Goal: Information Seeking & Learning: Learn about a topic

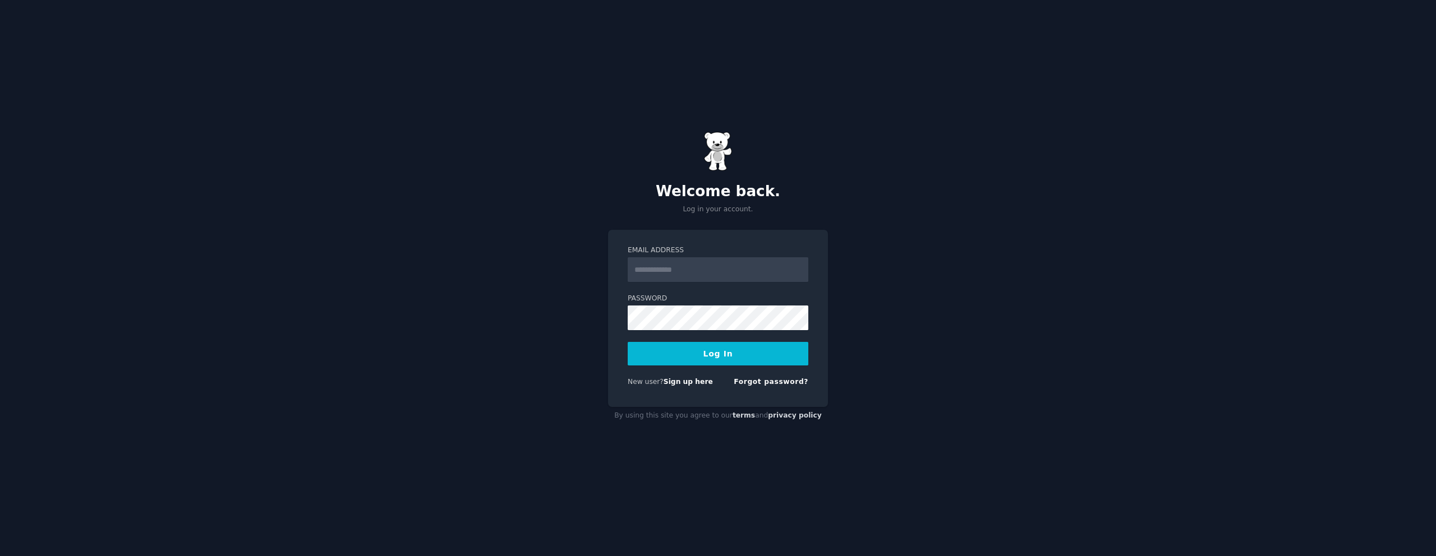
type input "**********"
click at [680, 351] on button "Log In" at bounding box center [718, 354] width 181 height 24
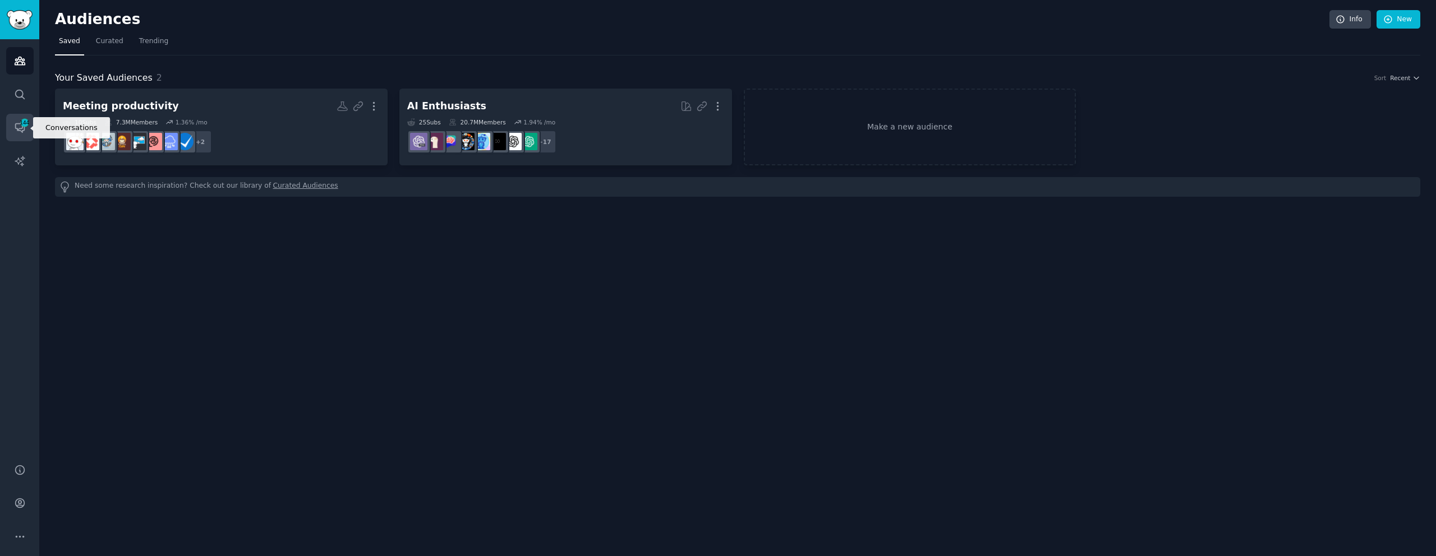
click at [22, 132] on icon "Sidebar" at bounding box center [20, 128] width 12 height 12
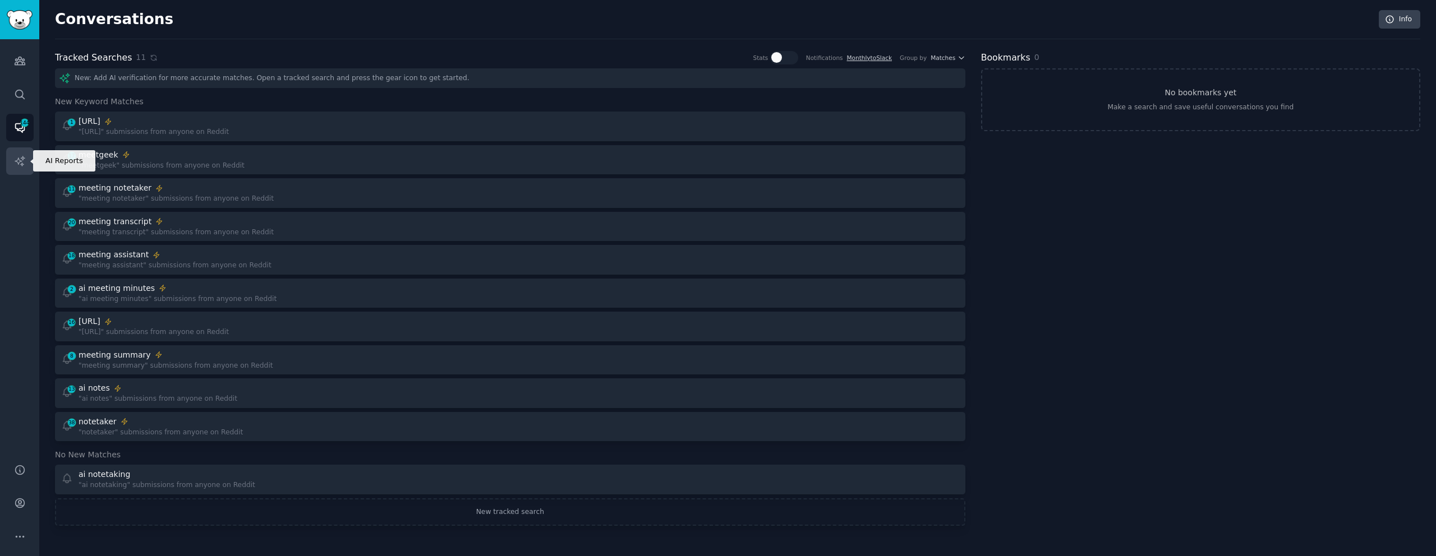
click at [16, 163] on icon "Sidebar" at bounding box center [20, 161] width 12 height 12
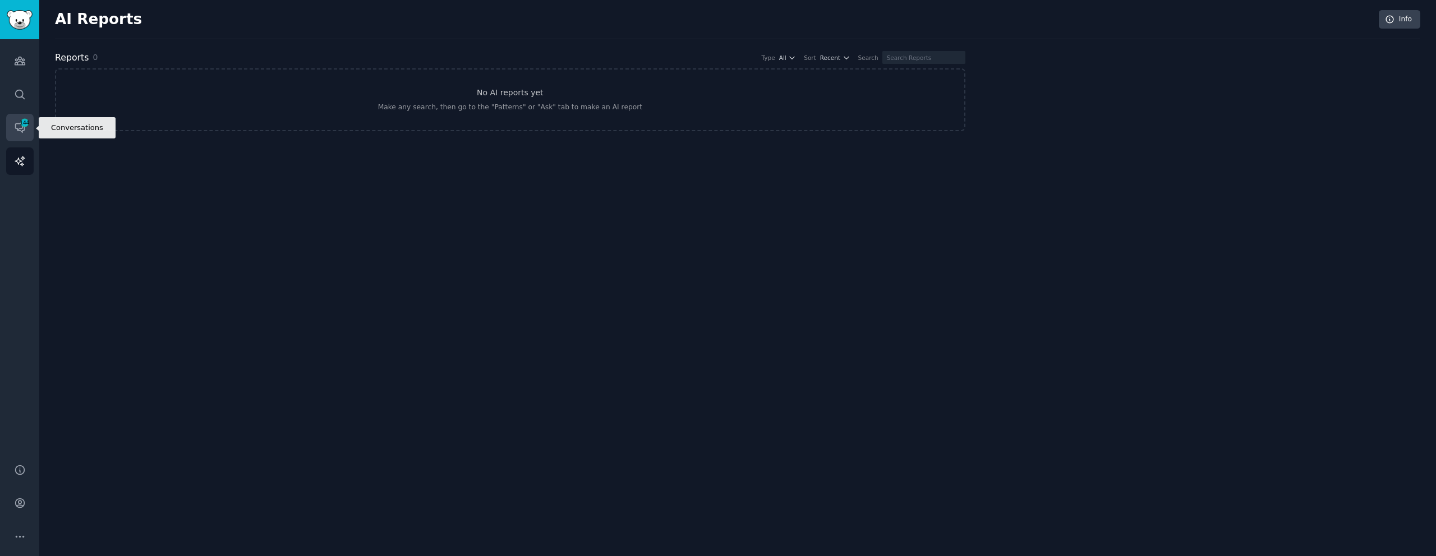
click at [20, 121] on span "144" at bounding box center [25, 123] width 10 height 8
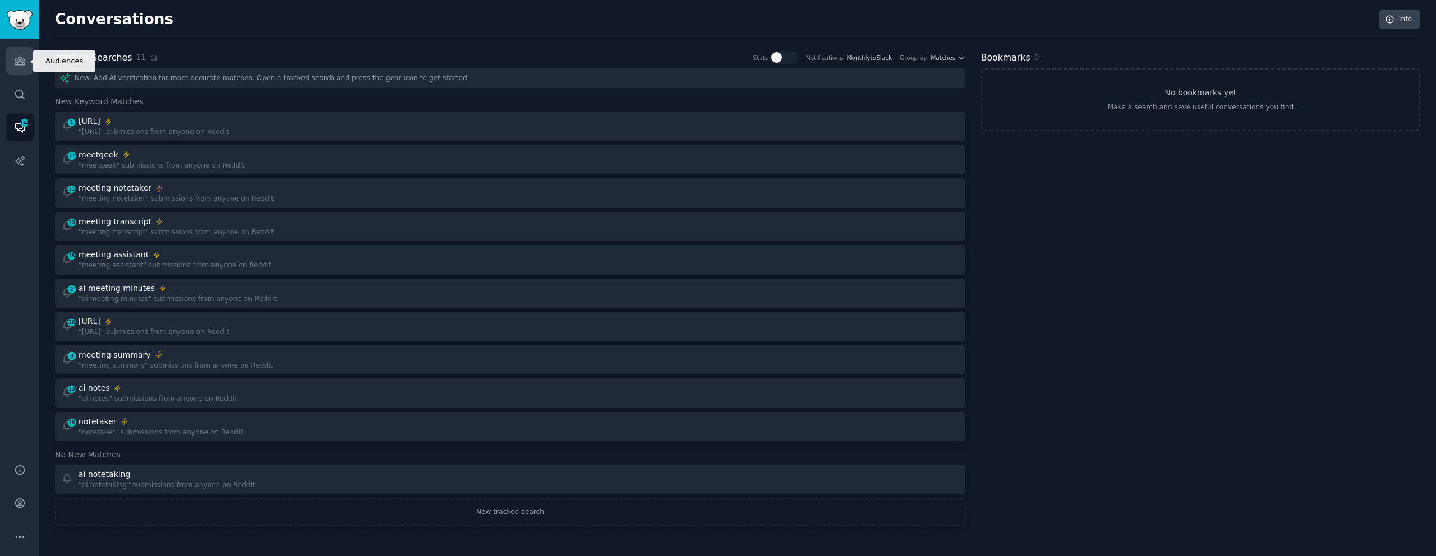
click at [18, 64] on icon "Sidebar" at bounding box center [20, 61] width 12 height 12
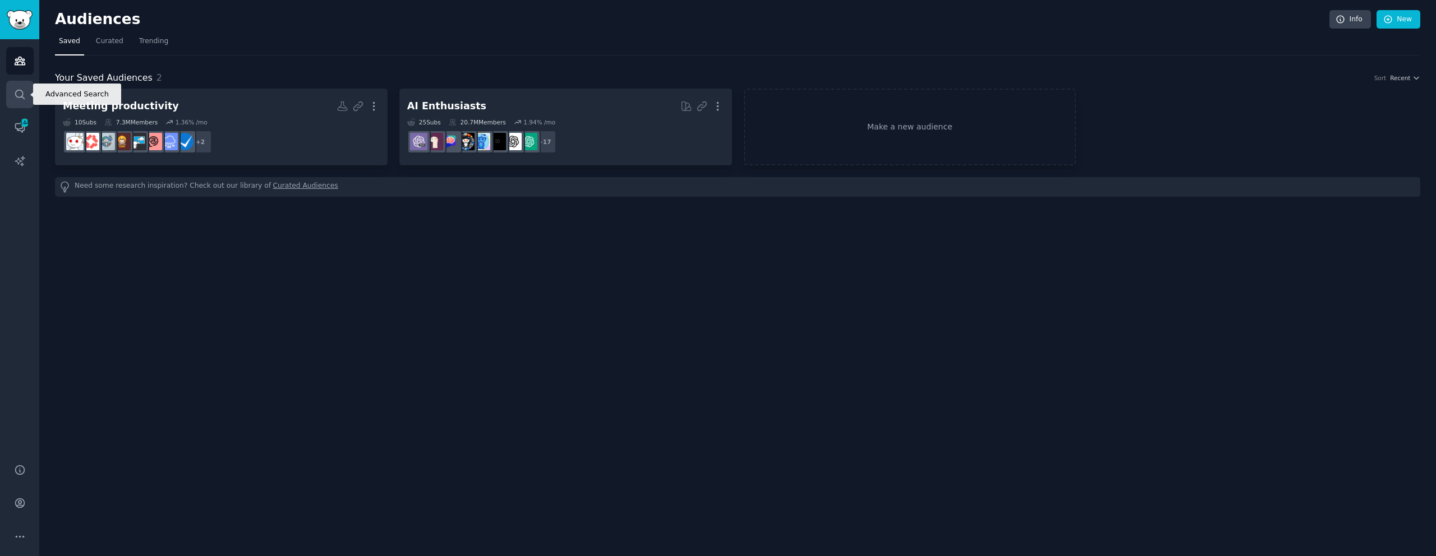
click at [22, 90] on icon "Sidebar" at bounding box center [20, 95] width 12 height 12
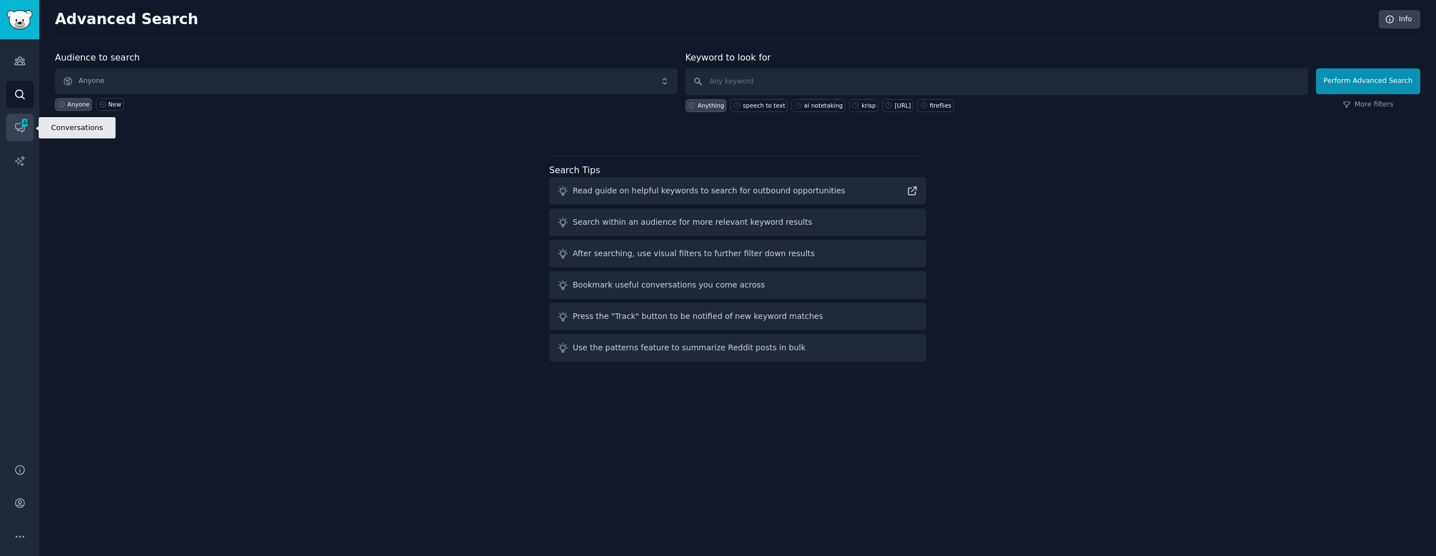
click at [24, 119] on span "144" at bounding box center [25, 123] width 10 height 8
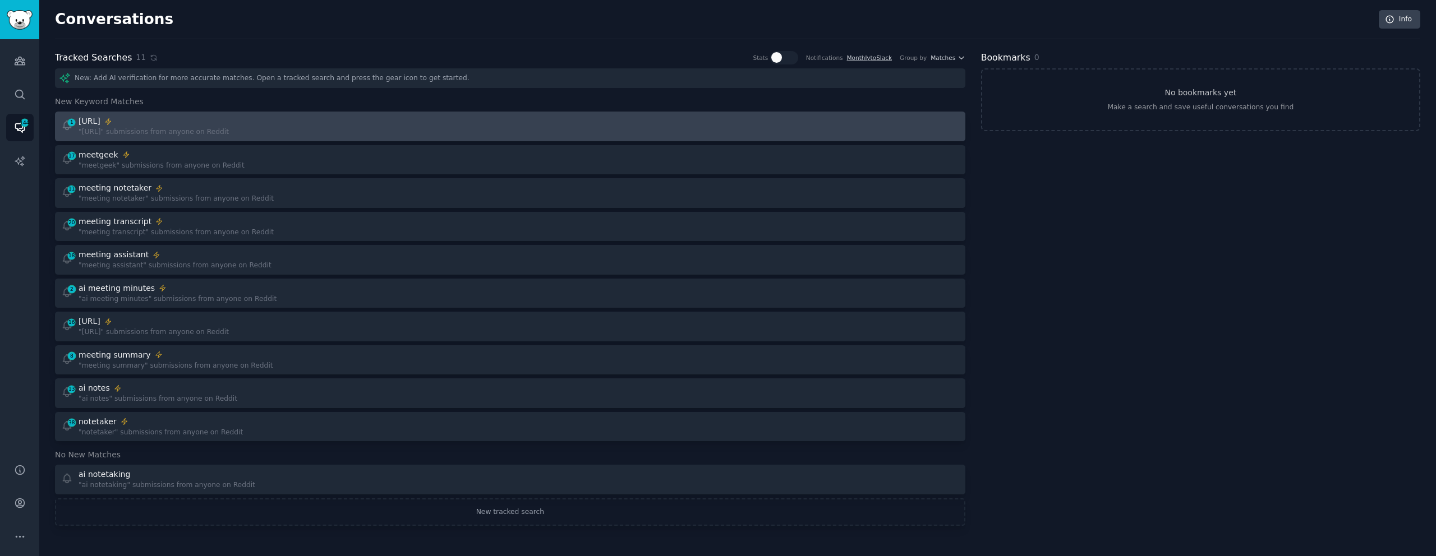
click at [199, 132] on div ""[URL]" submissions from anyone on Reddit" at bounding box center [154, 132] width 150 height 10
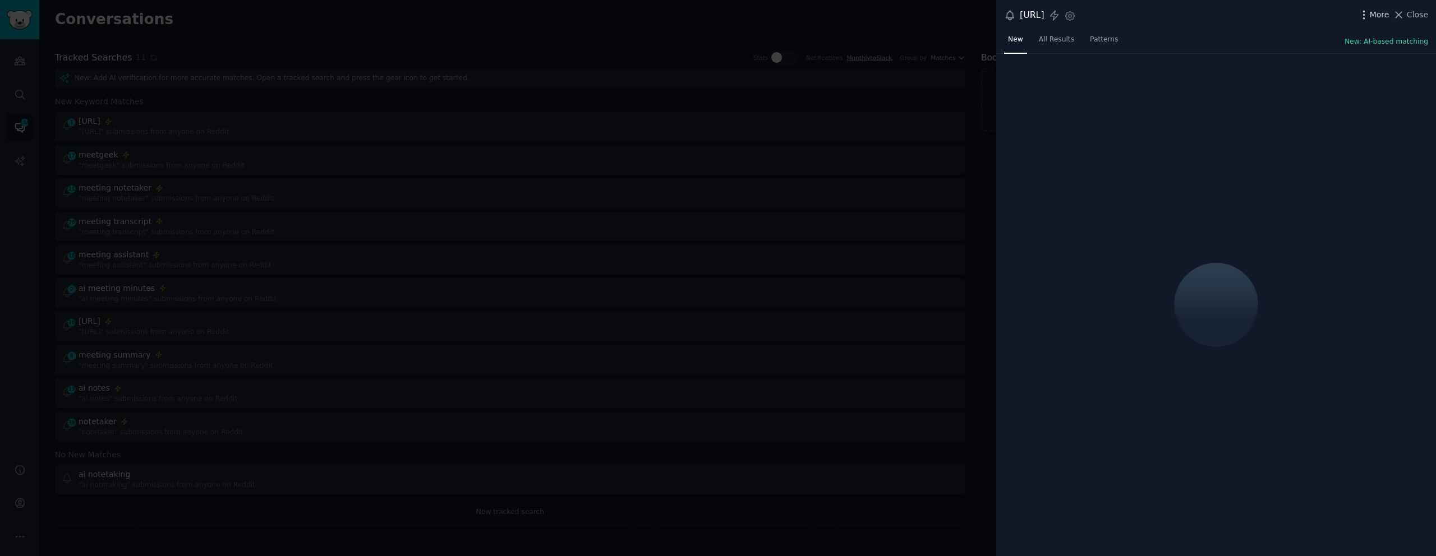
click at [1374, 12] on span "More" at bounding box center [1380, 15] width 20 height 12
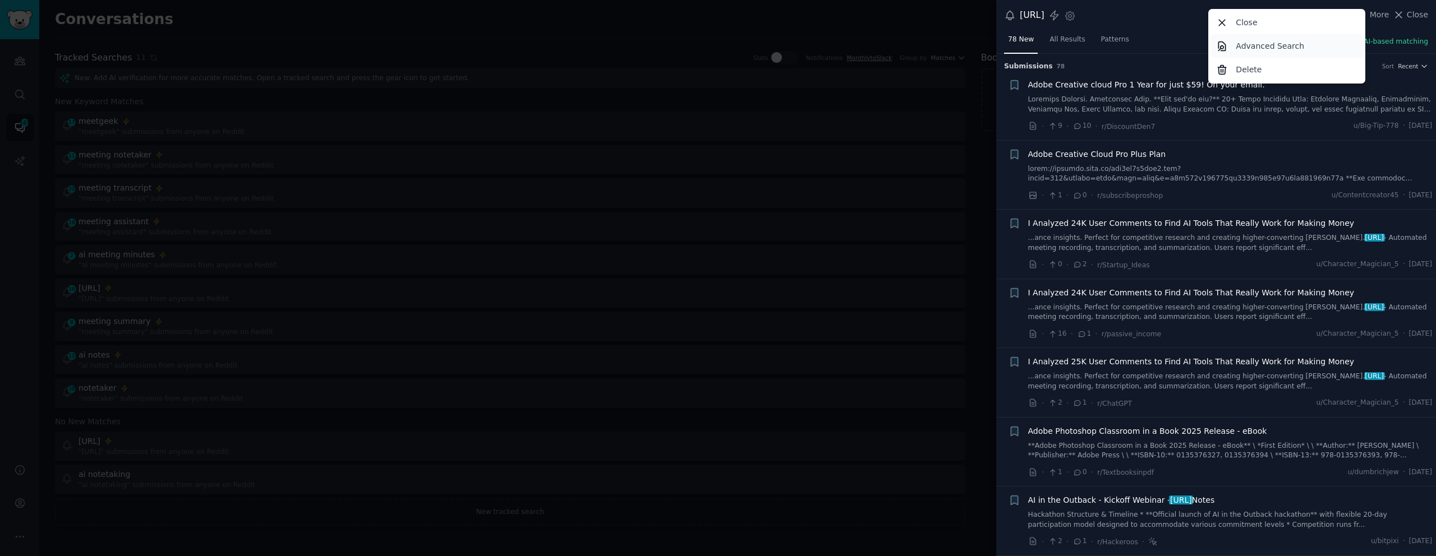
click at [1270, 48] on p "Advanced Search" at bounding box center [1270, 46] width 68 height 12
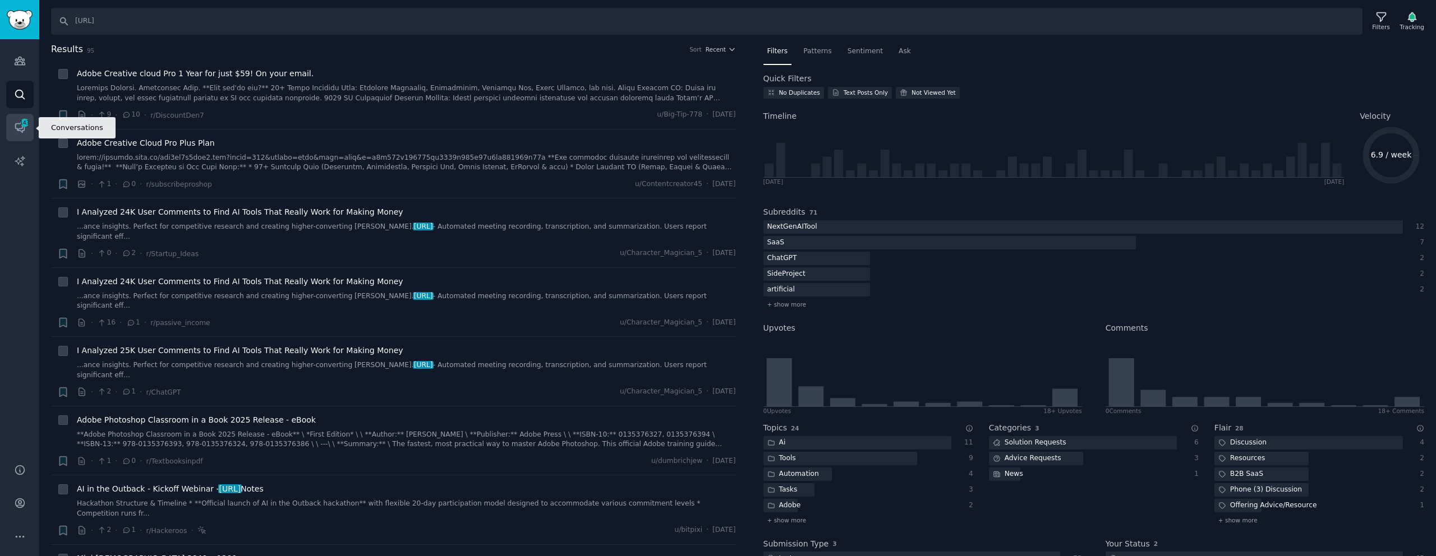
click at [17, 131] on icon "Sidebar" at bounding box center [19, 128] width 9 height 9
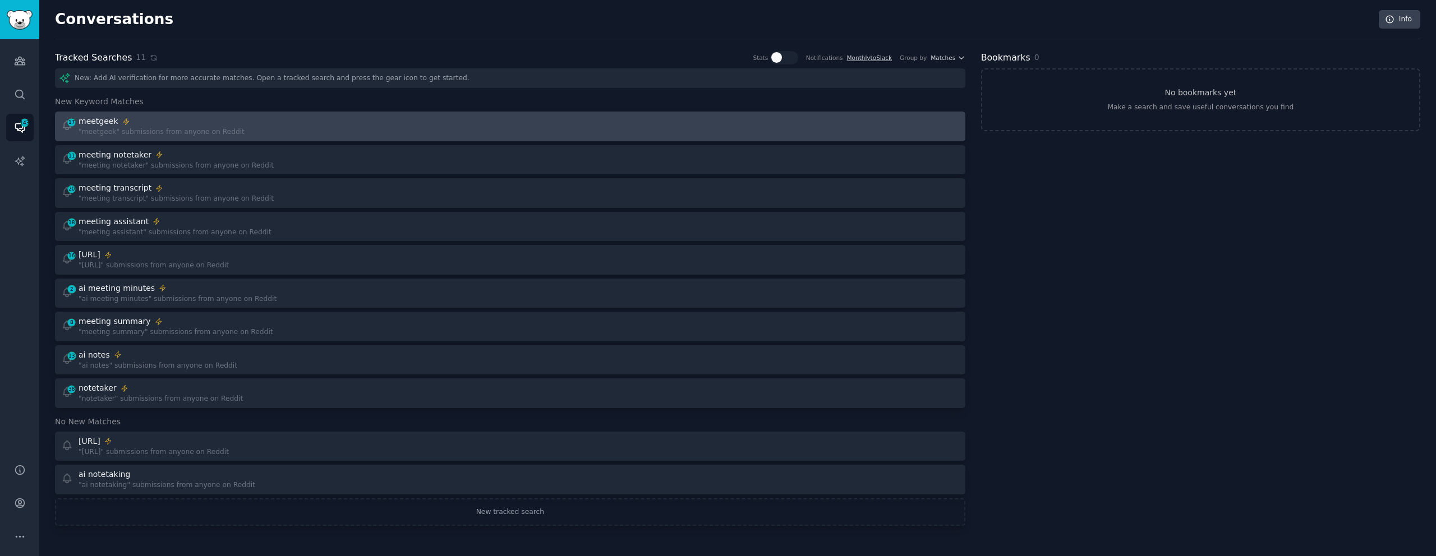
click at [215, 127] on div ""meetgeek" submissions from anyone on Reddit" at bounding box center [162, 132] width 166 height 10
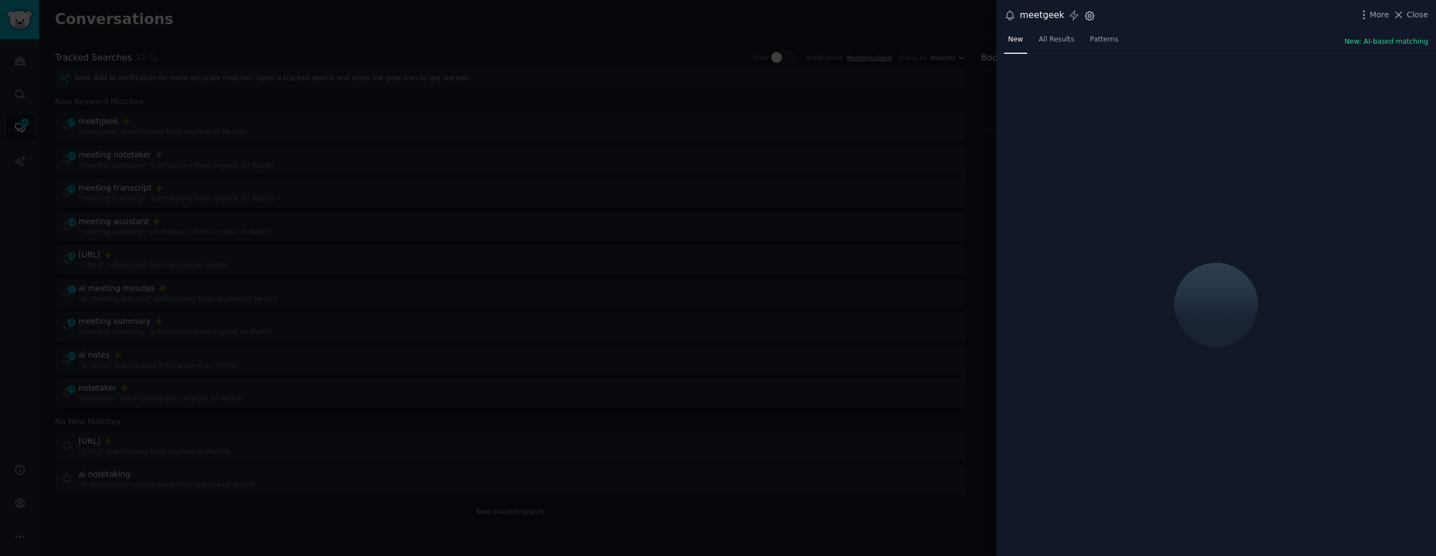
click at [1086, 18] on icon "button" at bounding box center [1090, 16] width 12 height 12
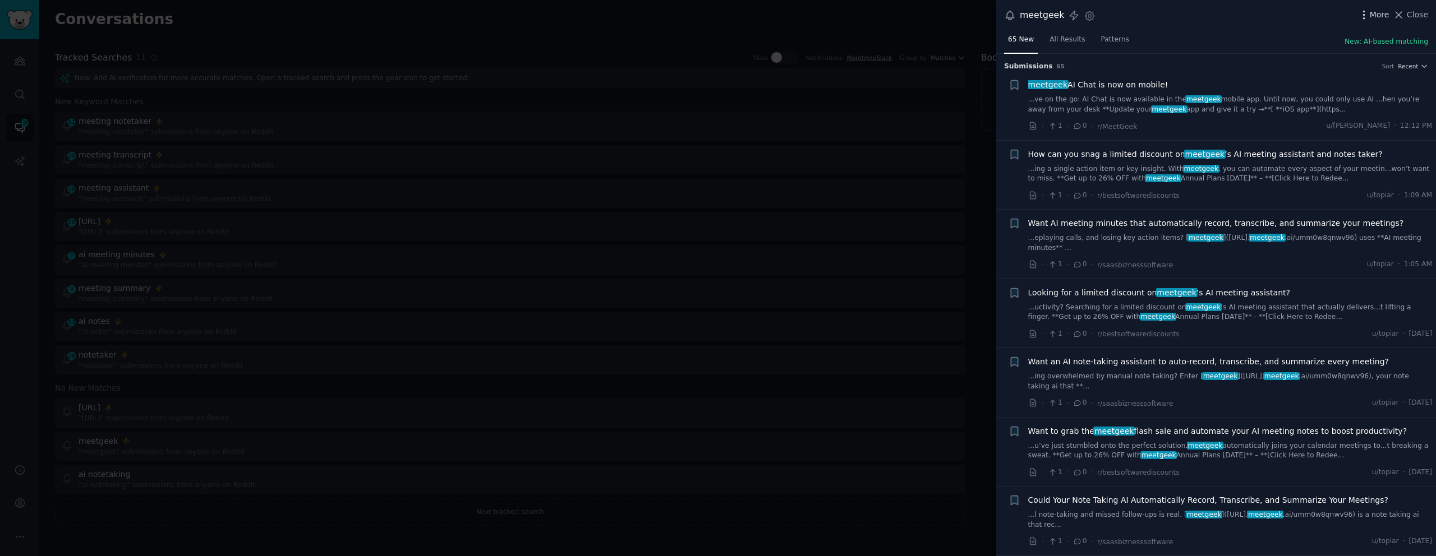
click at [1377, 13] on span "More" at bounding box center [1380, 15] width 20 height 12
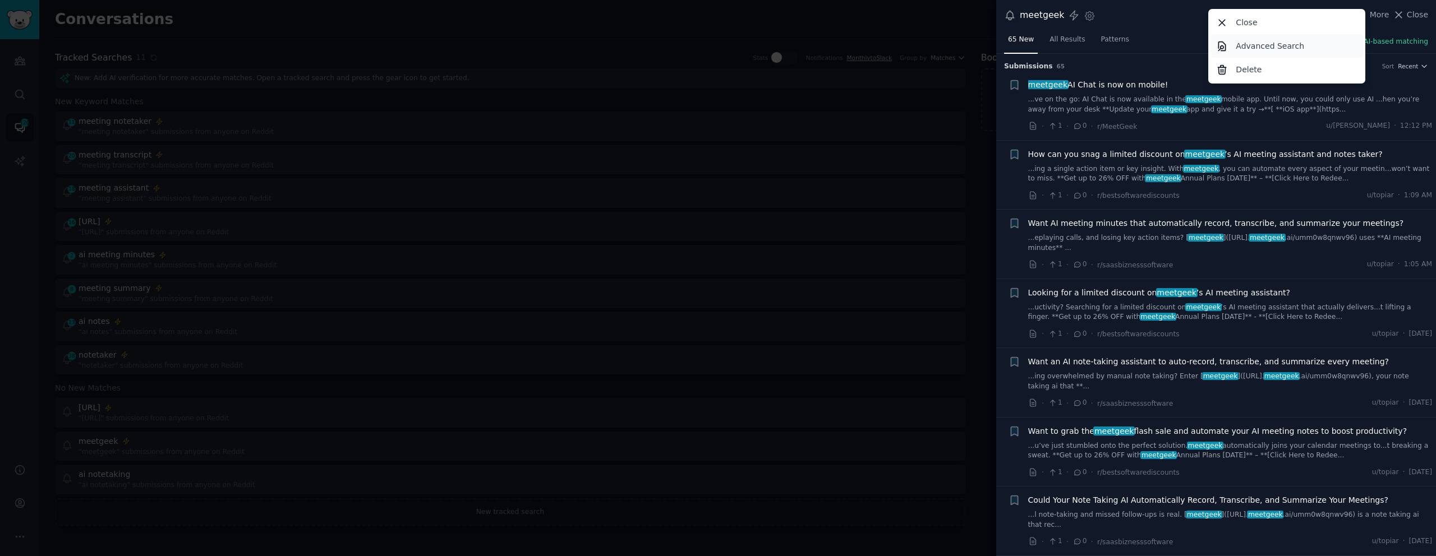
click at [1260, 42] on p "Advanced Search" at bounding box center [1270, 46] width 68 height 12
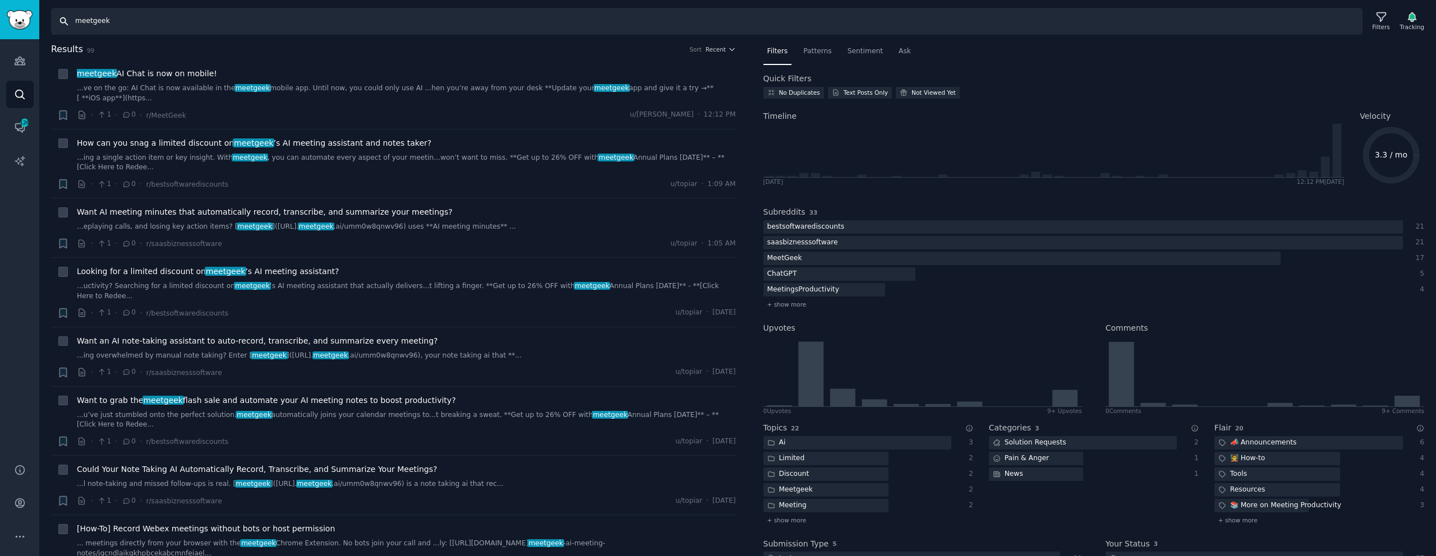
click at [163, 19] on input "meetgeek" at bounding box center [706, 21] width 1311 height 27
paste input "-subreddit:saasbiznesssoftware -subreddit:bestsoftwarediscounts"
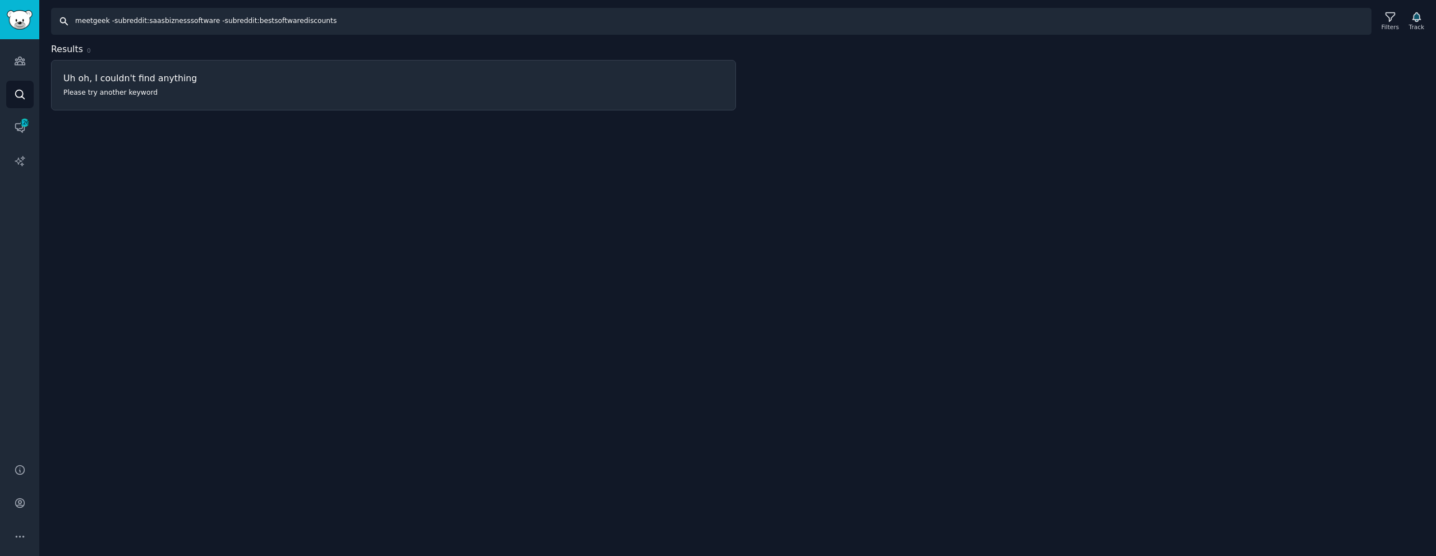
drag, startPoint x: 107, startPoint y: 20, endPoint x: 414, endPoint y: 23, distance: 307.4
click at [414, 23] on input "meetgeek -subreddit:saasbiznesssoftware -subreddit:bestsoftwarediscounts" at bounding box center [711, 21] width 1320 height 27
type input "meetgeek"
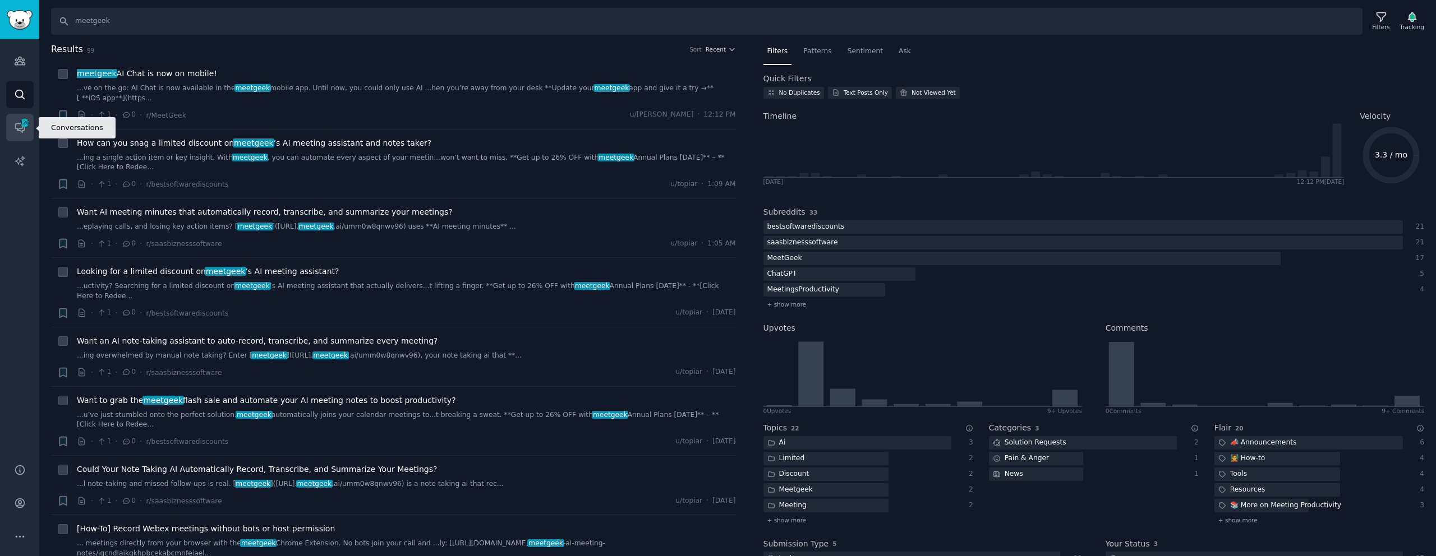
click at [17, 122] on icon "Sidebar" at bounding box center [20, 128] width 12 height 12
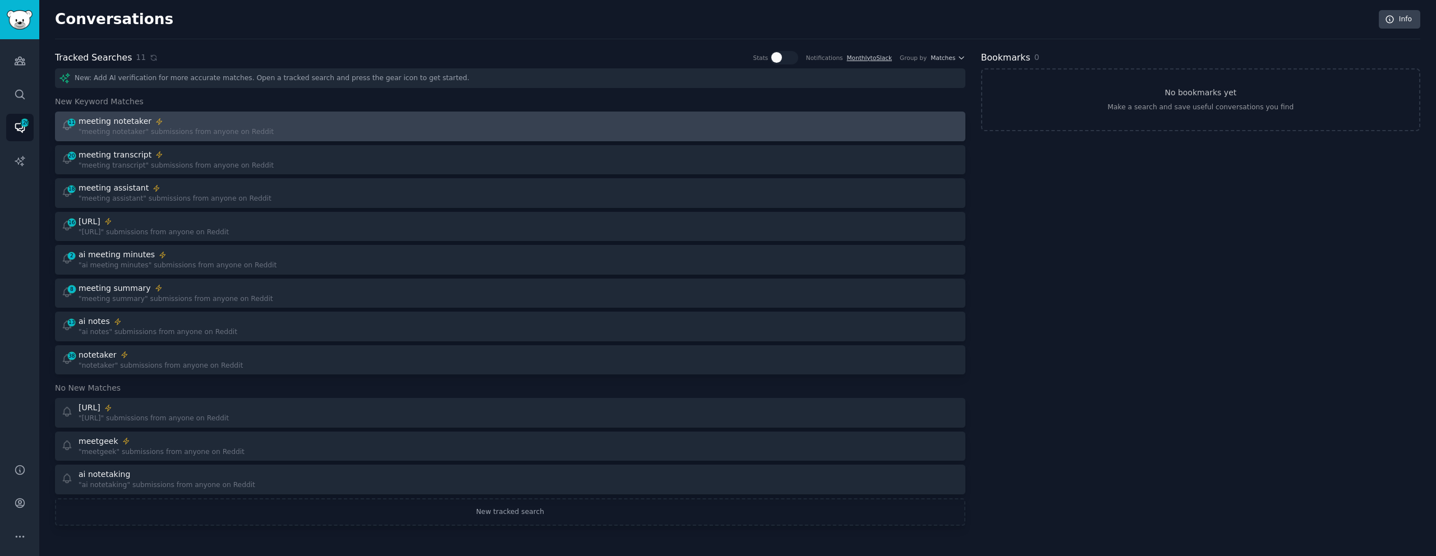
click at [215, 114] on link "11 meeting notetaker "meeting notetaker" submissions from anyone on Reddit" at bounding box center [510, 127] width 910 height 30
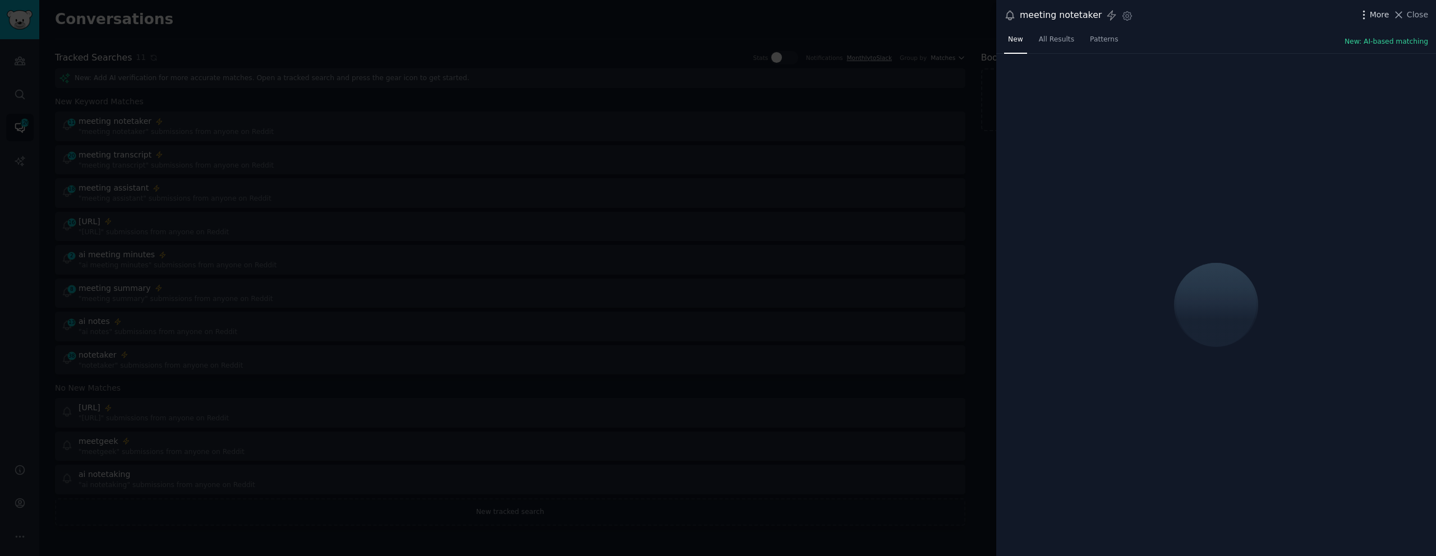
click at [1367, 17] on icon "button" at bounding box center [1364, 15] width 12 height 12
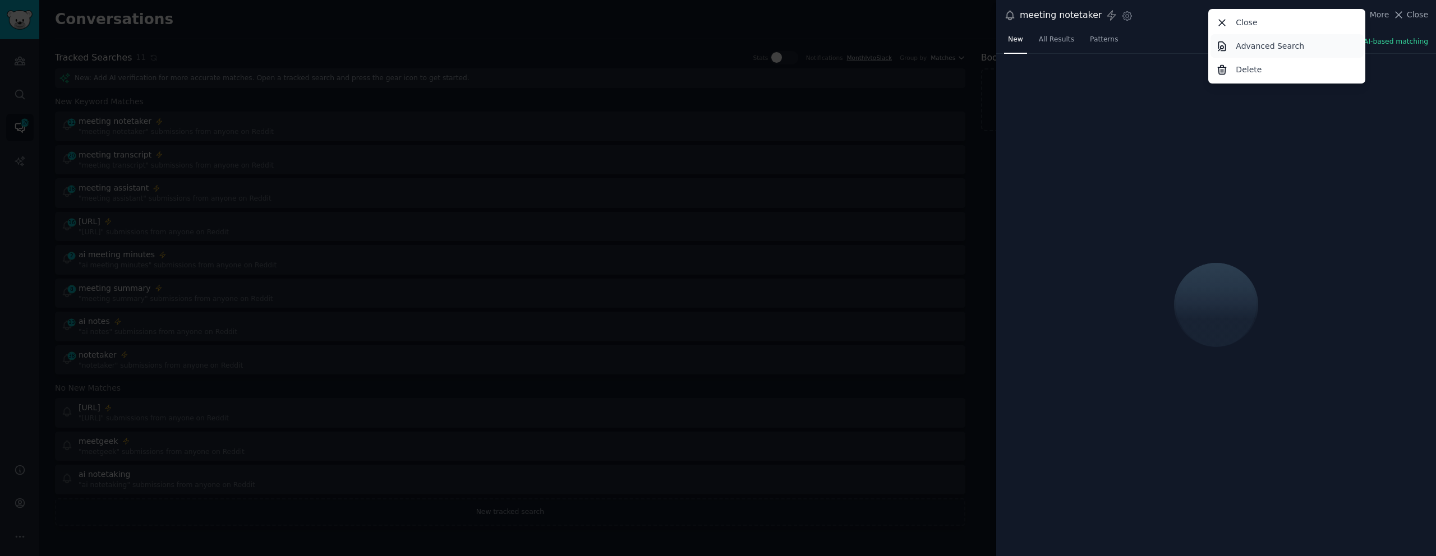
click at [1274, 44] on p "Advanced Search" at bounding box center [1270, 46] width 68 height 12
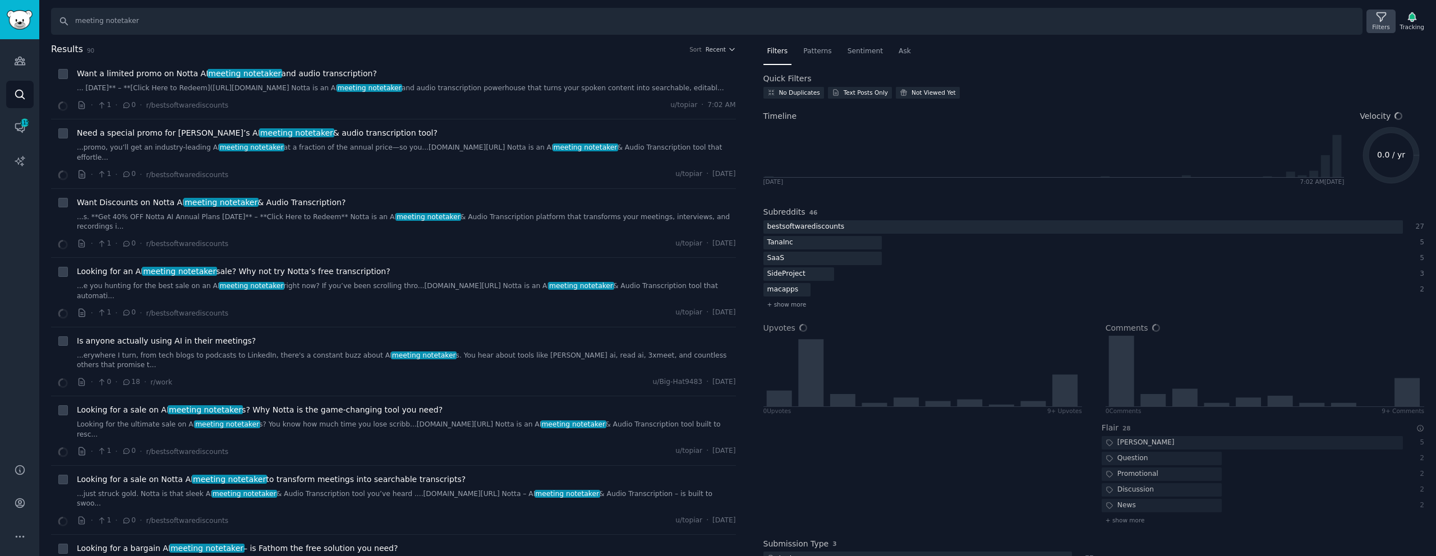
click at [1376, 21] on icon at bounding box center [1381, 17] width 12 height 12
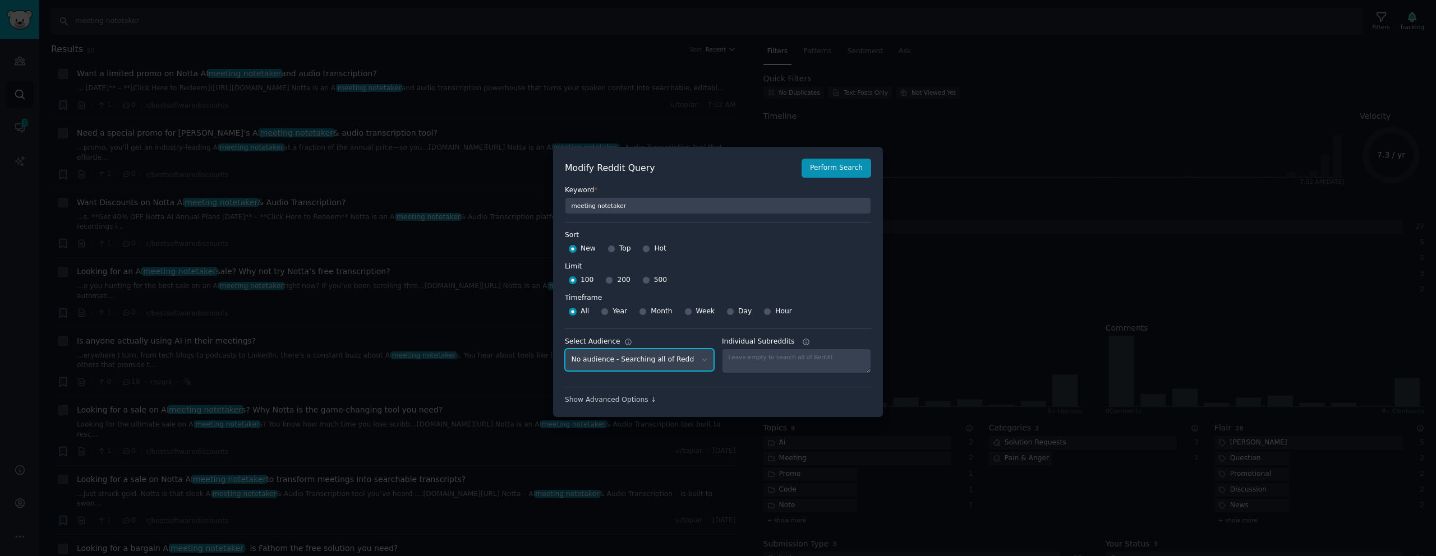
click at [626, 364] on select "No audience - Searching all of Reddit Meeting productivity - 10 Subreddits AI E…" at bounding box center [639, 360] width 149 height 23
click at [634, 403] on div "Show Advanced Options ↓" at bounding box center [718, 400] width 306 height 10
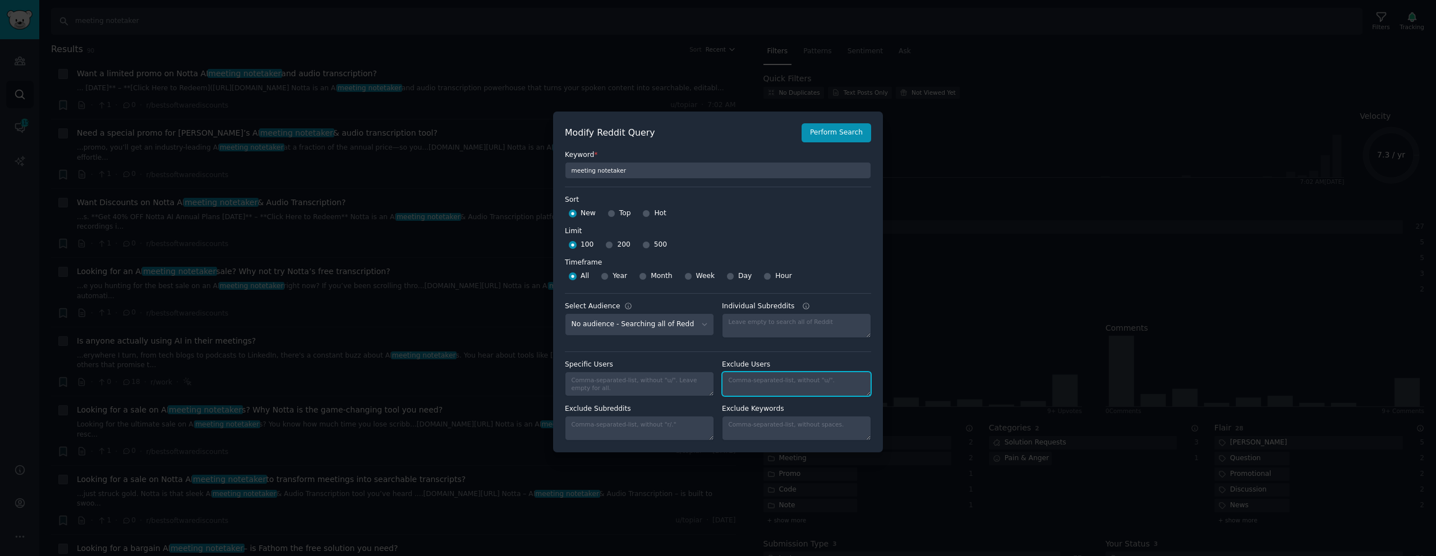
click at [755, 380] on textarea "Individual Subreddits" at bounding box center [796, 384] width 149 height 25
click at [662, 429] on textarea "Exclude Subreddits" at bounding box center [639, 428] width 149 height 25
paste textarea "-subreddit:saasbiznesssoftware -subreddit:bestsoftwarediscounts"
type textarea "-subreddit:saasbiznesssoftware -subreddit:bestsoftwarediscounts"
drag, startPoint x: 675, startPoint y: 430, endPoint x: 523, endPoint y: 419, distance: 152.4
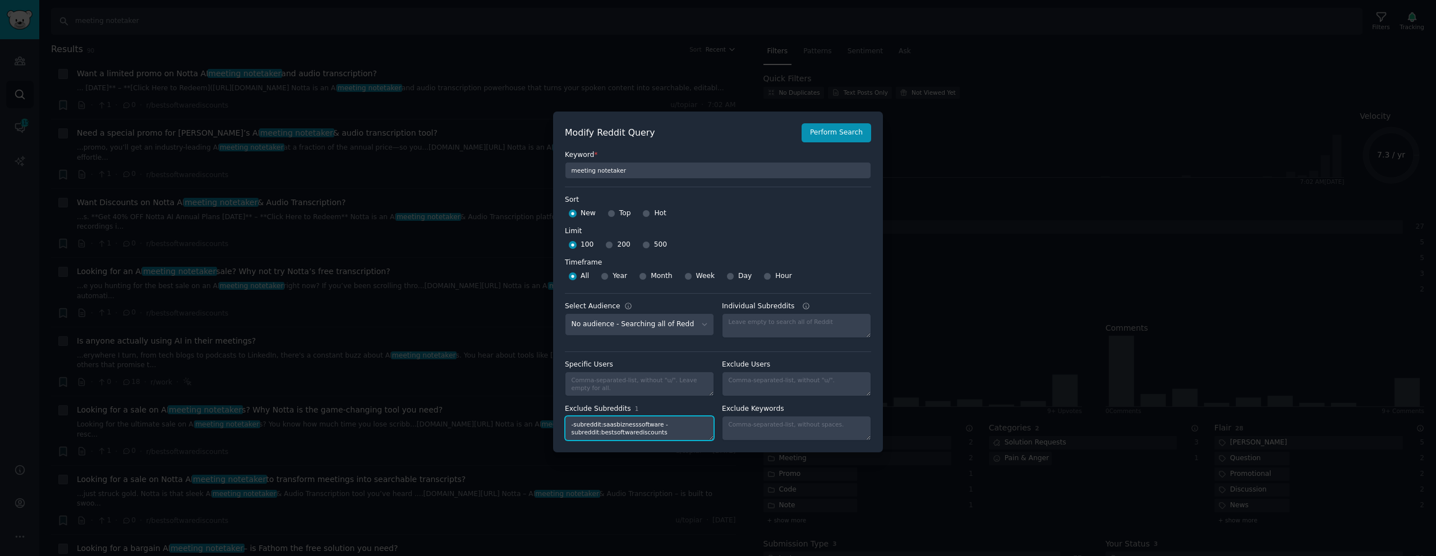
click at [523, 419] on div "​ Modify Reddit Query Perform Search Keyword * meeting notetaker Sort Sort New …" at bounding box center [718, 282] width 1436 height 564
paste textarea "saasbiznesssoftware, bestsoftwarediscounts"
type textarea "saasbiznesssoftware, bestsoftwarediscounts"
click at [818, 135] on button "Perform Search" at bounding box center [836, 132] width 70 height 19
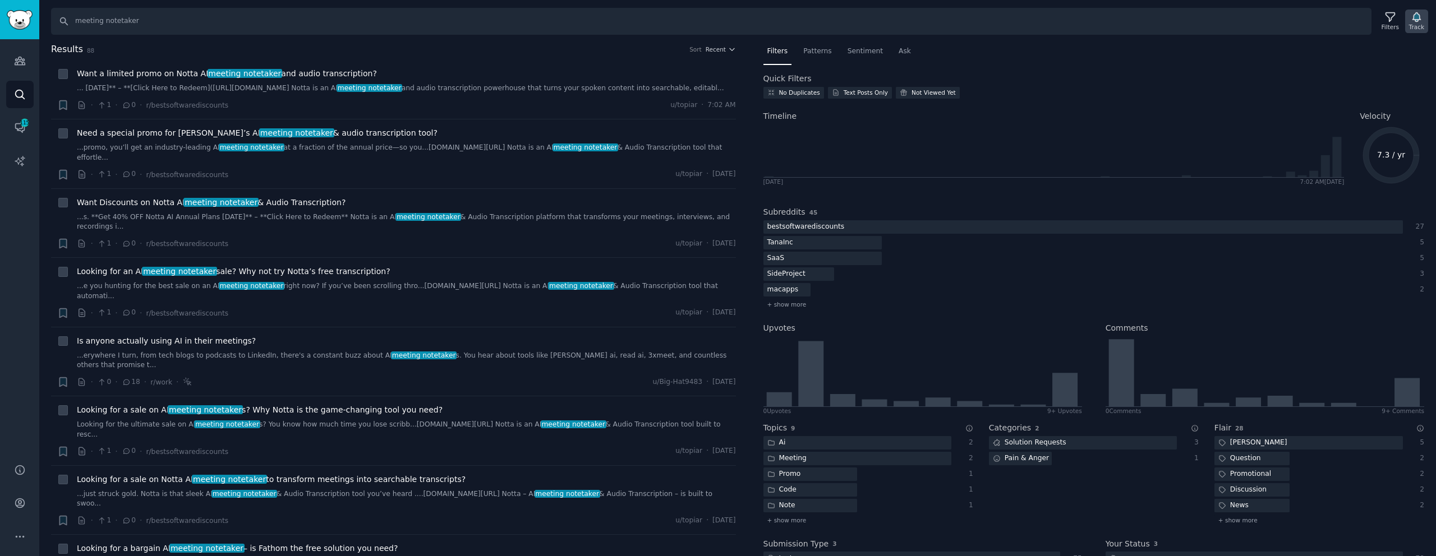
click at [1415, 25] on div "Track" at bounding box center [1416, 27] width 15 height 8
click at [10, 123] on link "Conversations 115" at bounding box center [19, 127] width 27 height 27
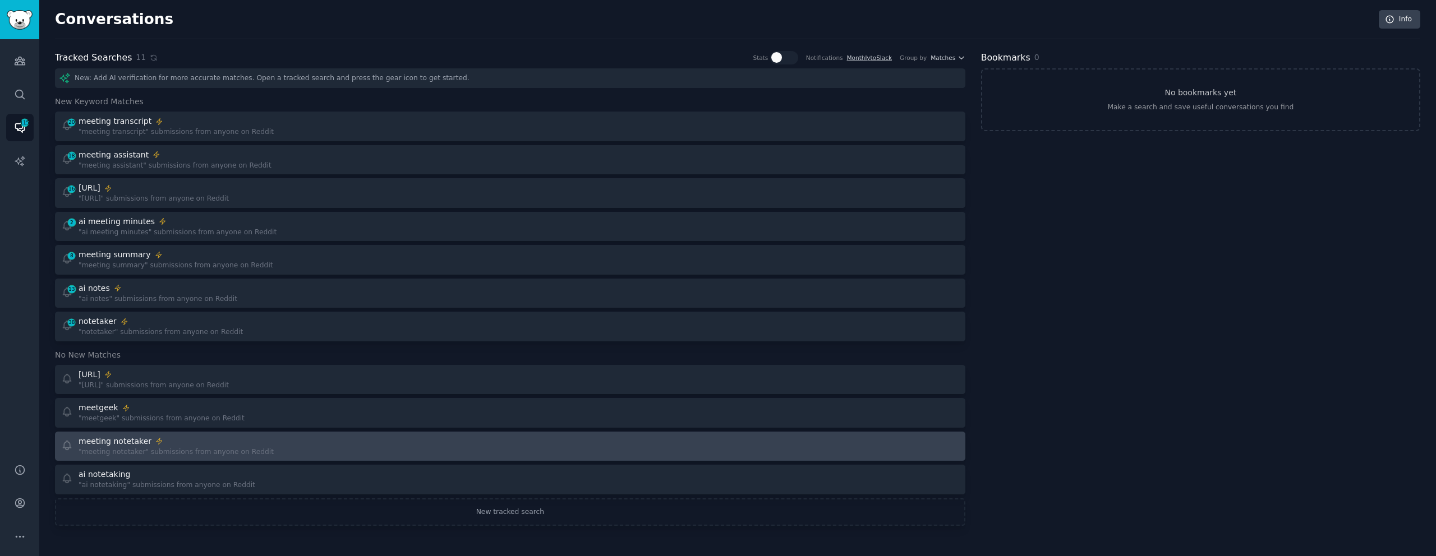
click at [200, 440] on div "meeting notetaker" at bounding box center [176, 442] width 195 height 12
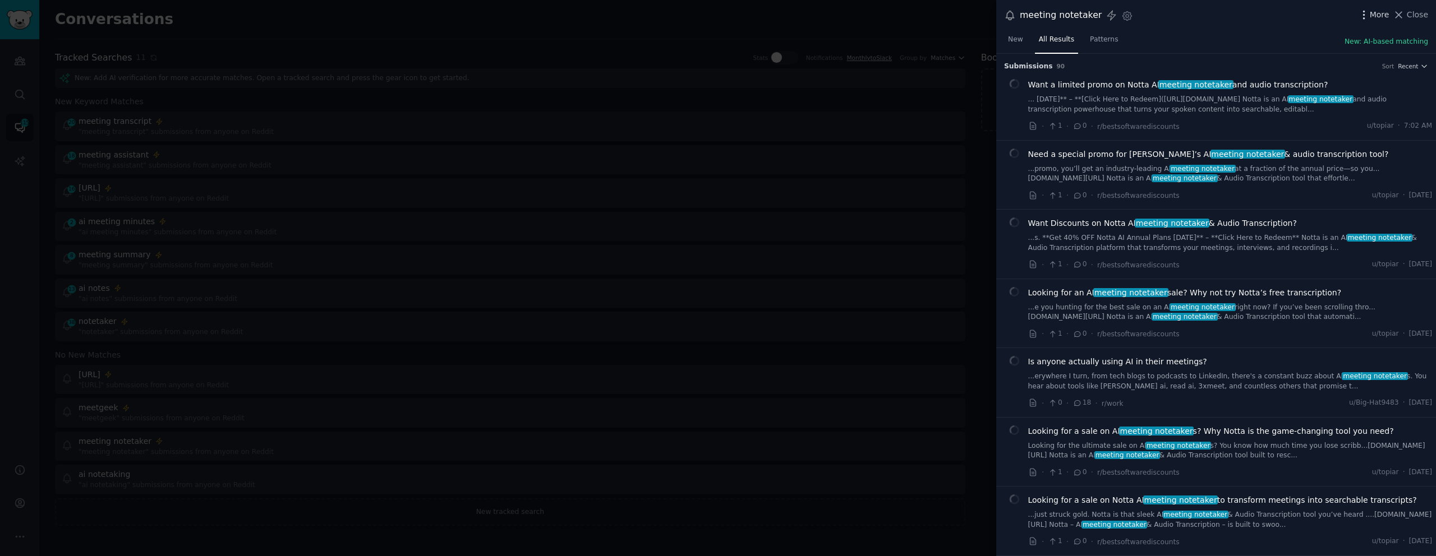
click at [1367, 19] on icon "button" at bounding box center [1364, 15] width 12 height 12
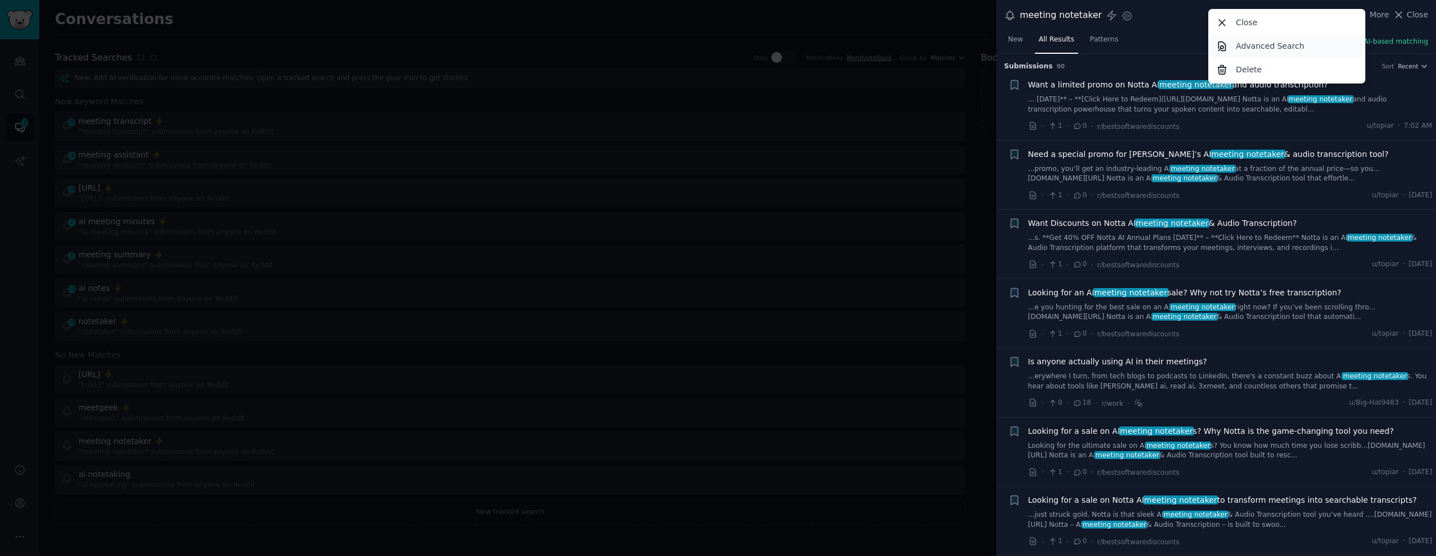
click at [1254, 43] on p "Advanced Search" at bounding box center [1270, 46] width 68 height 12
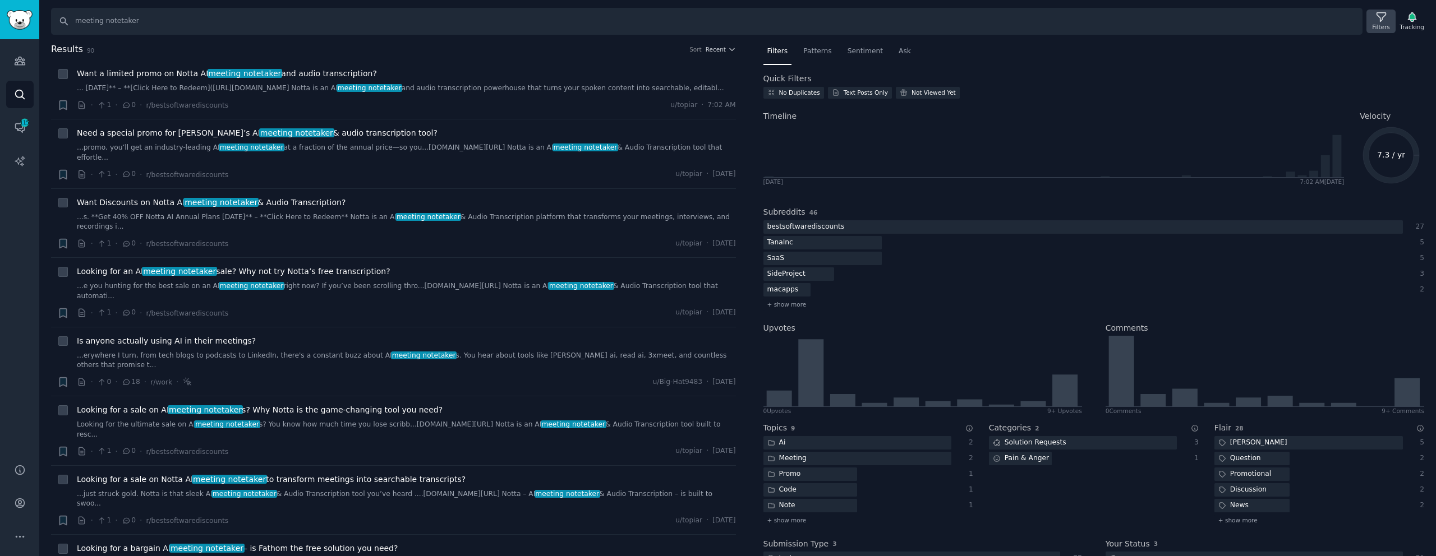
click at [1372, 22] on div "Filters" at bounding box center [1380, 22] width 29 height 24
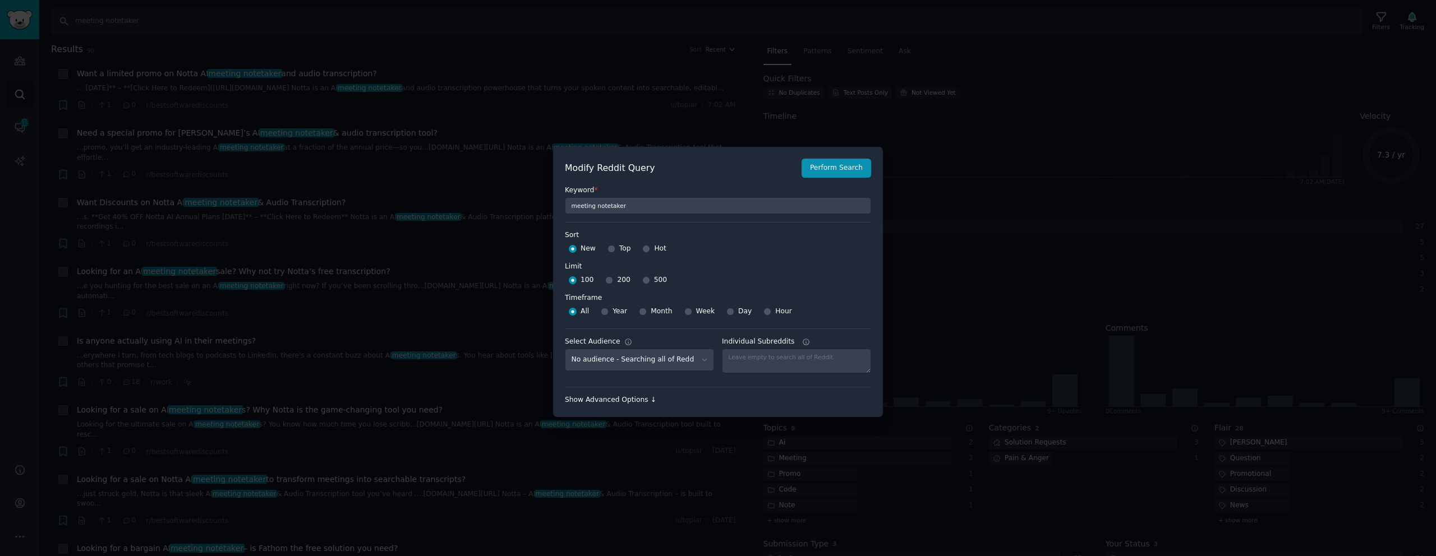
click at [610, 400] on div "Show Advanced Options ↓" at bounding box center [718, 400] width 306 height 10
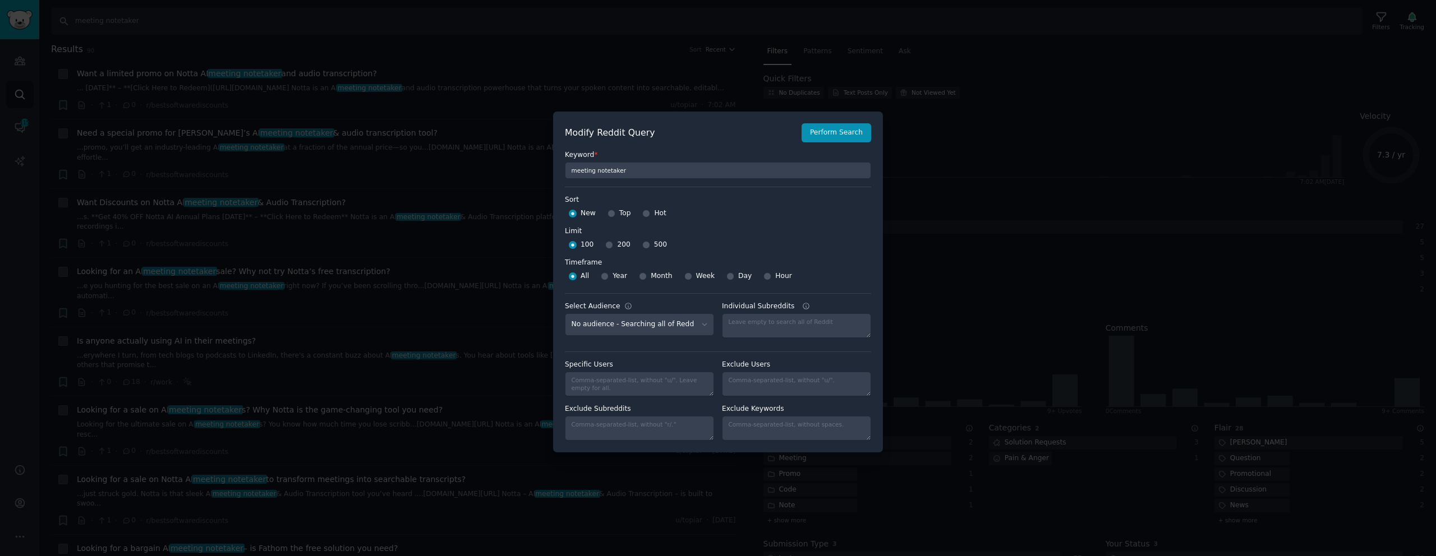
scroll to position [8, 0]
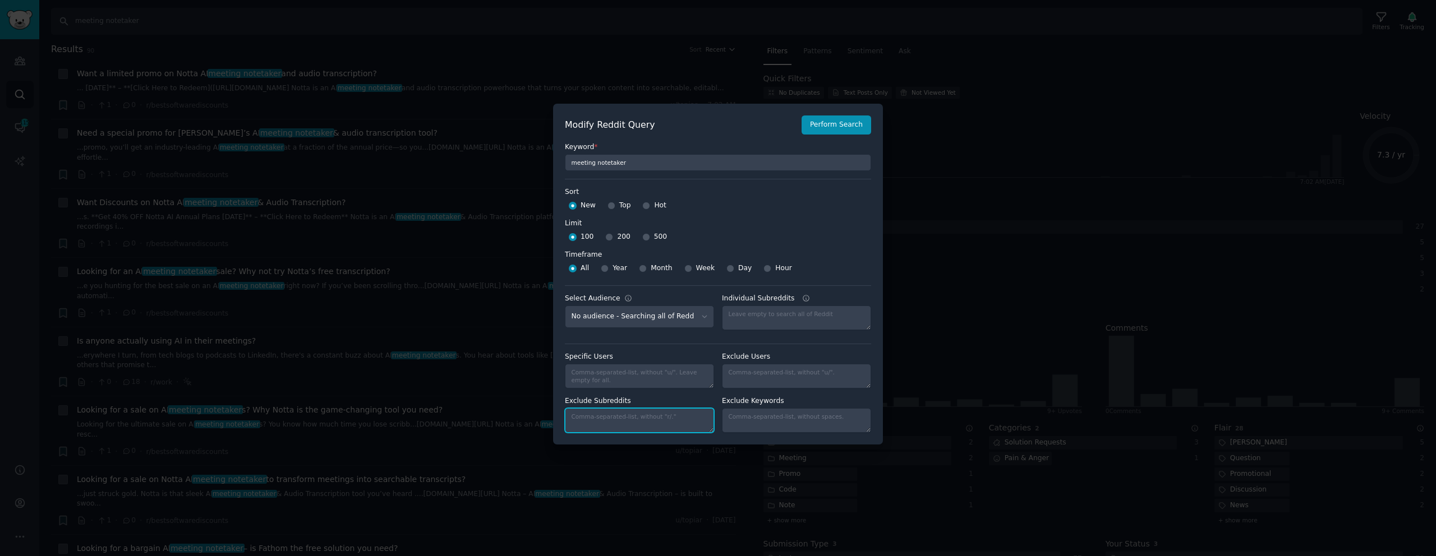
click at [642, 425] on textarea "Exclude Subreddits" at bounding box center [639, 420] width 149 height 25
click at [984, 194] on div at bounding box center [718, 278] width 1436 height 556
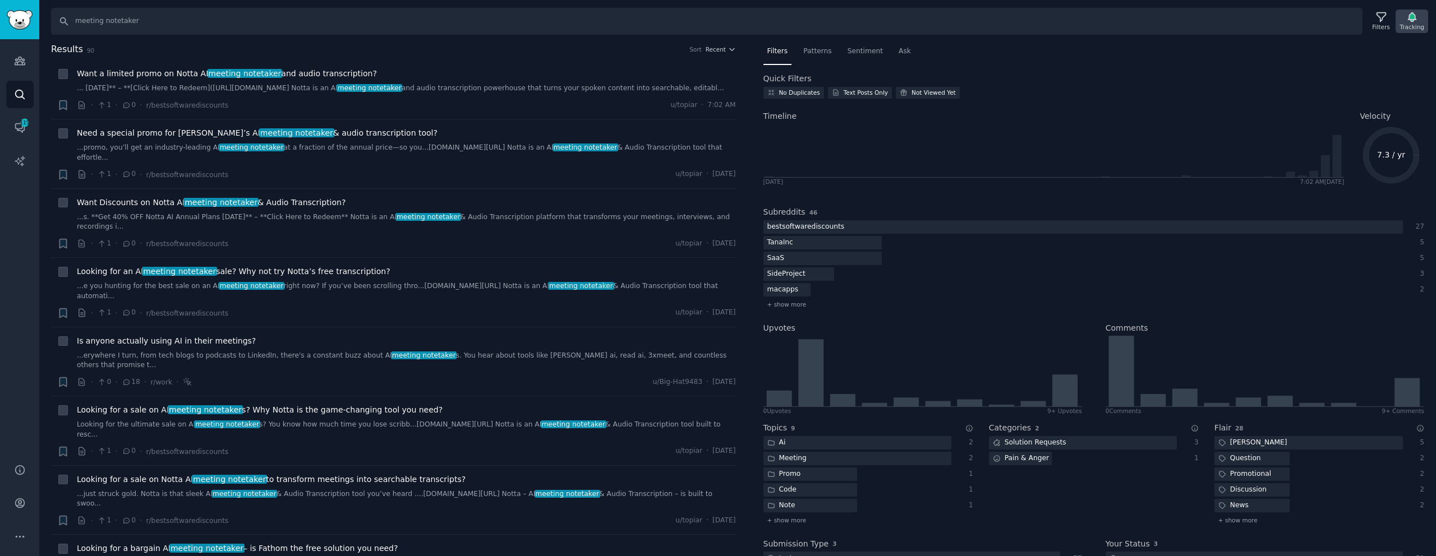
click at [1408, 19] on icon "button" at bounding box center [1412, 17] width 8 height 9
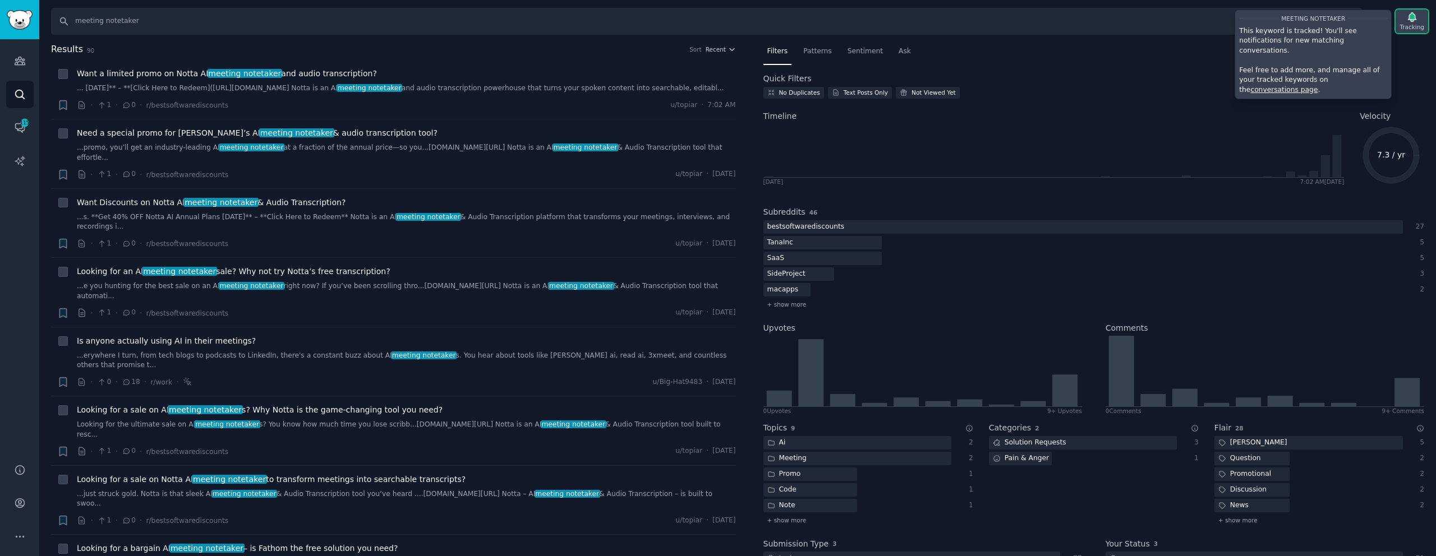
click at [1408, 19] on icon "button" at bounding box center [1412, 17] width 8 height 9
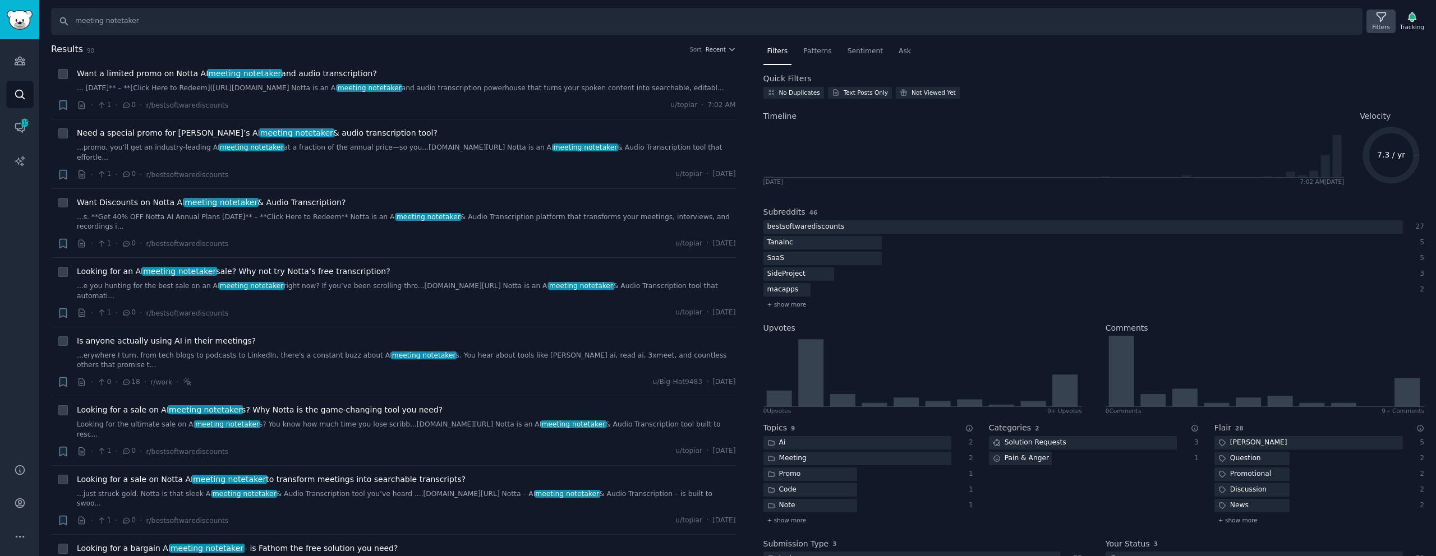
click at [1388, 19] on div "Filters" at bounding box center [1380, 22] width 29 height 24
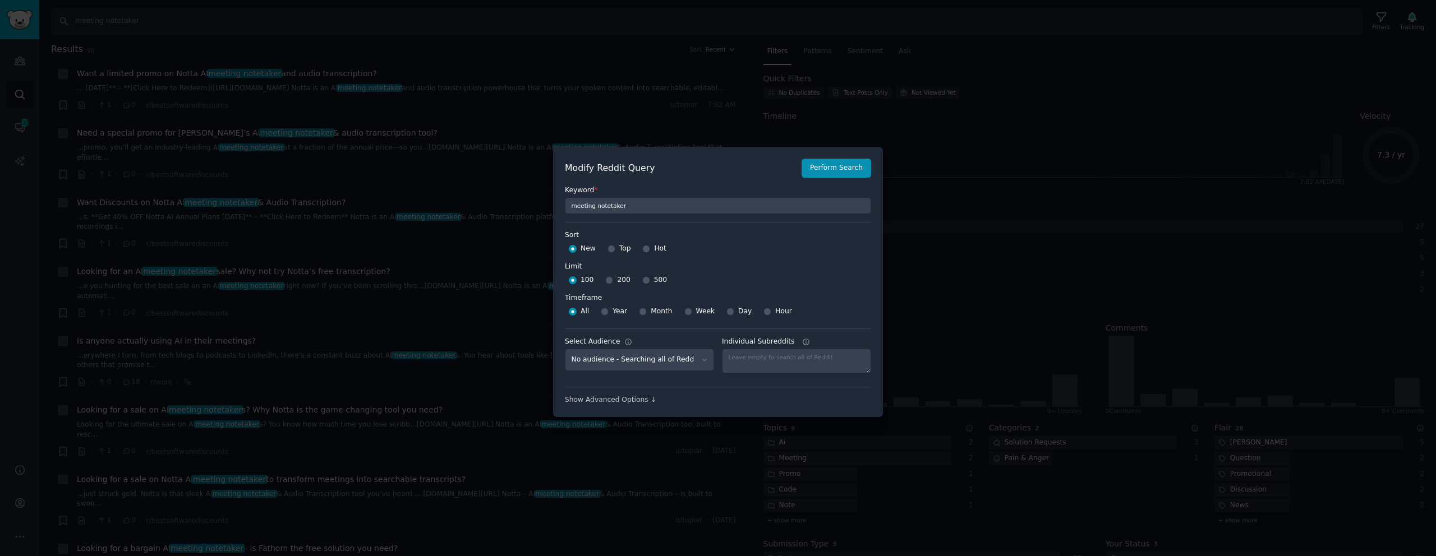
click at [619, 400] on div "Show Advanced Options ↓" at bounding box center [718, 400] width 306 height 10
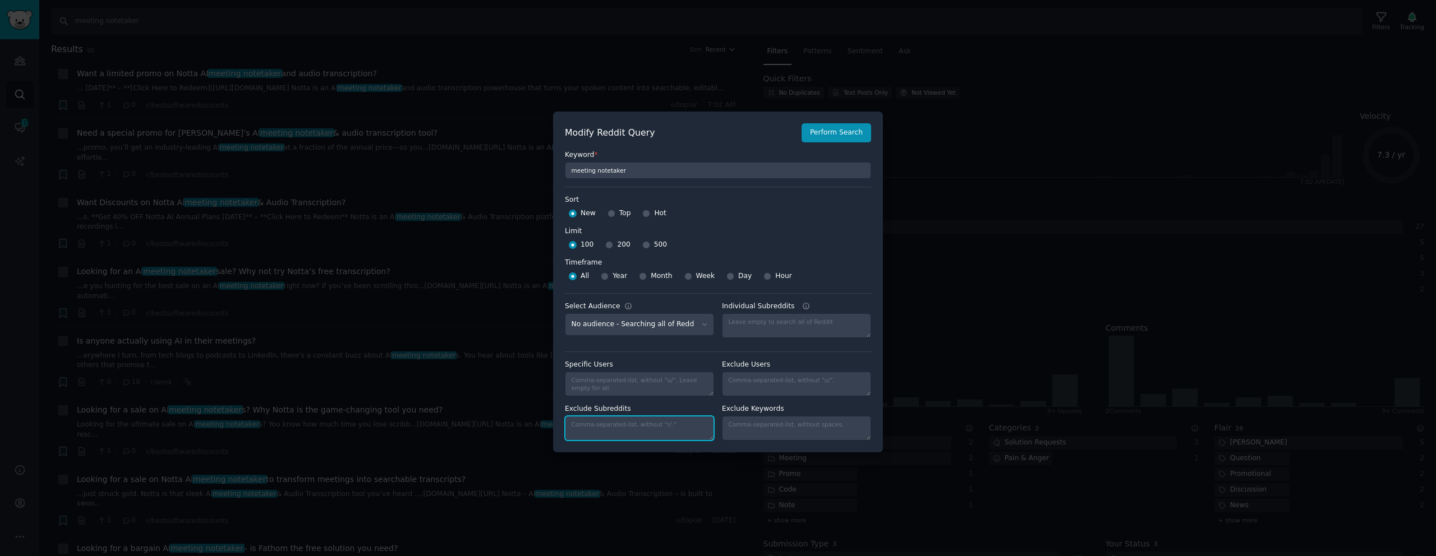
click at [605, 427] on textarea "Exclude Subreddits" at bounding box center [639, 428] width 149 height 25
paste textarea "saasbiznesssoftware, bestsoftwarediscounts"
type textarea "saasbiznesssoftware, bestsoftwarediscounts"
click at [834, 137] on button "Perform Search" at bounding box center [836, 132] width 70 height 19
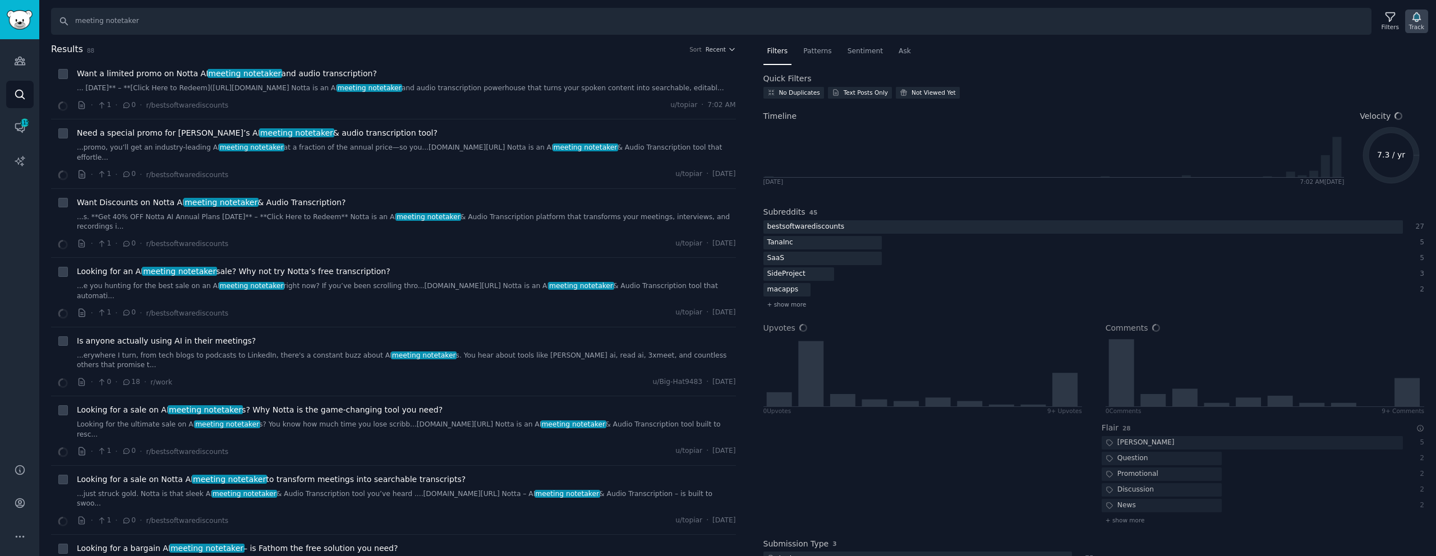
click at [1416, 26] on div "Track" at bounding box center [1416, 27] width 15 height 8
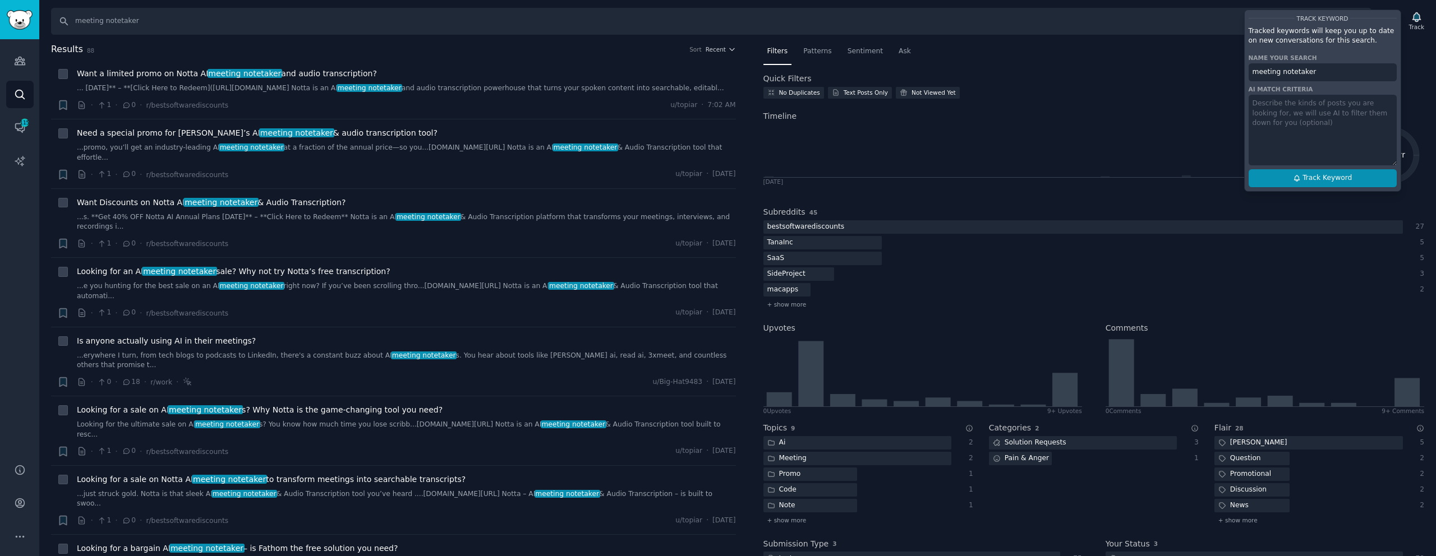
click at [1326, 183] on button "Track Keyword" at bounding box center [1323, 178] width 148 height 18
type input "meeting notetaker"
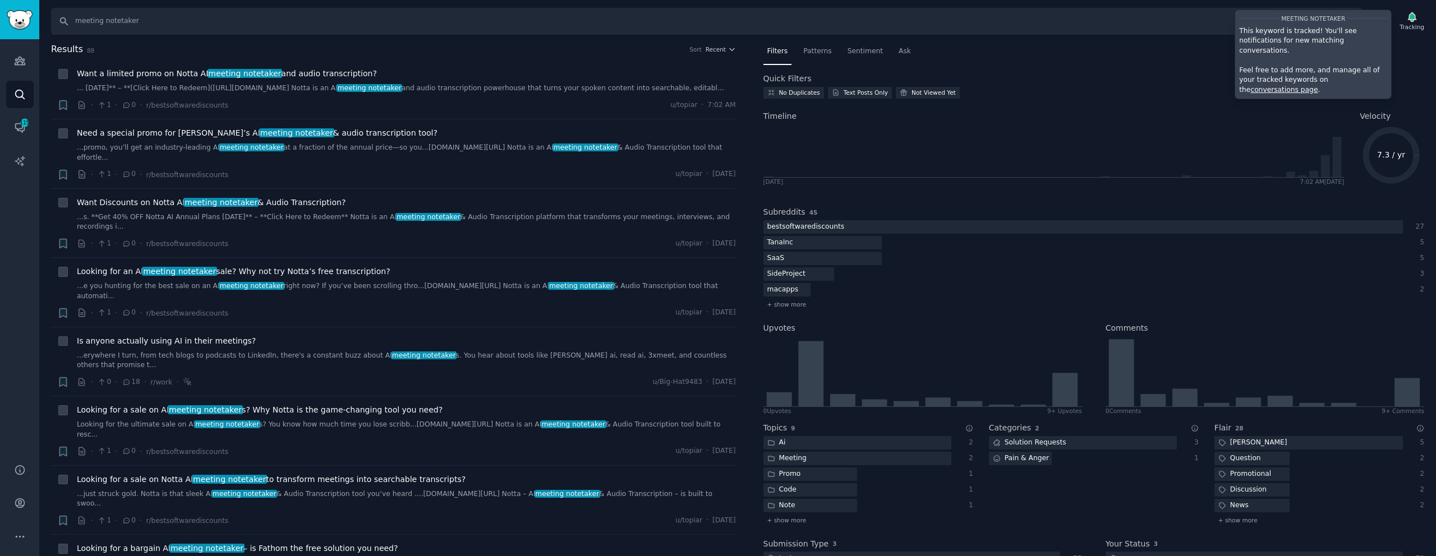
click at [1151, 115] on h2 "Timeline" at bounding box center [1053, 116] width 581 height 12
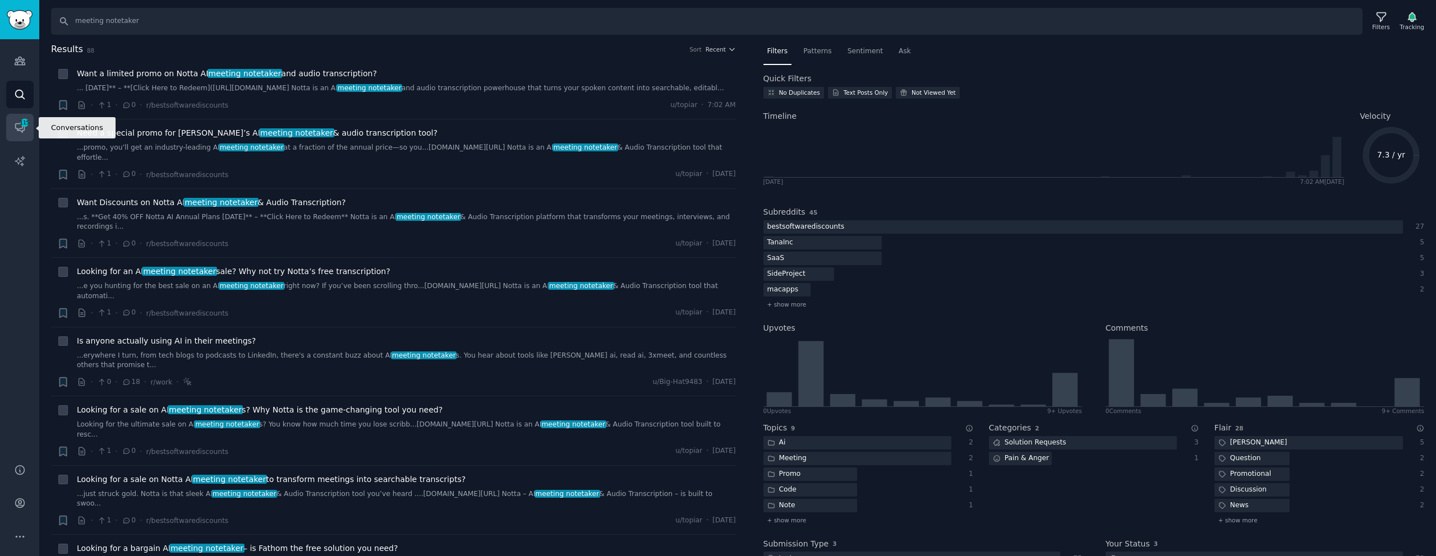
click at [21, 125] on span "115" at bounding box center [25, 123] width 10 height 8
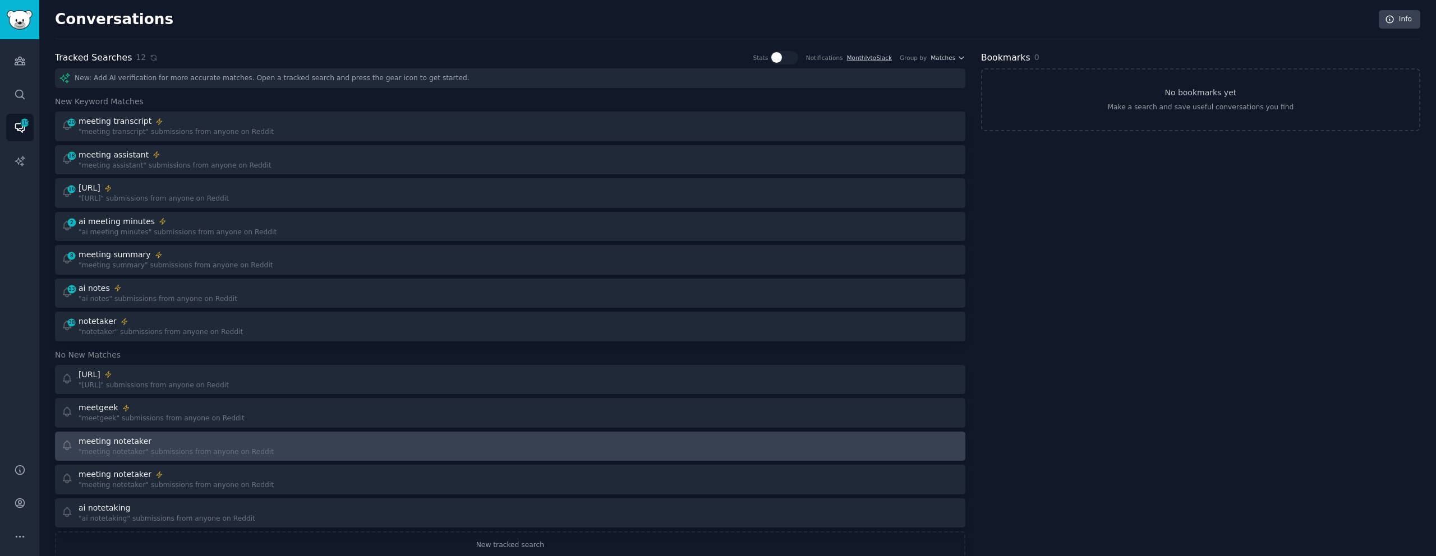
scroll to position [27, 0]
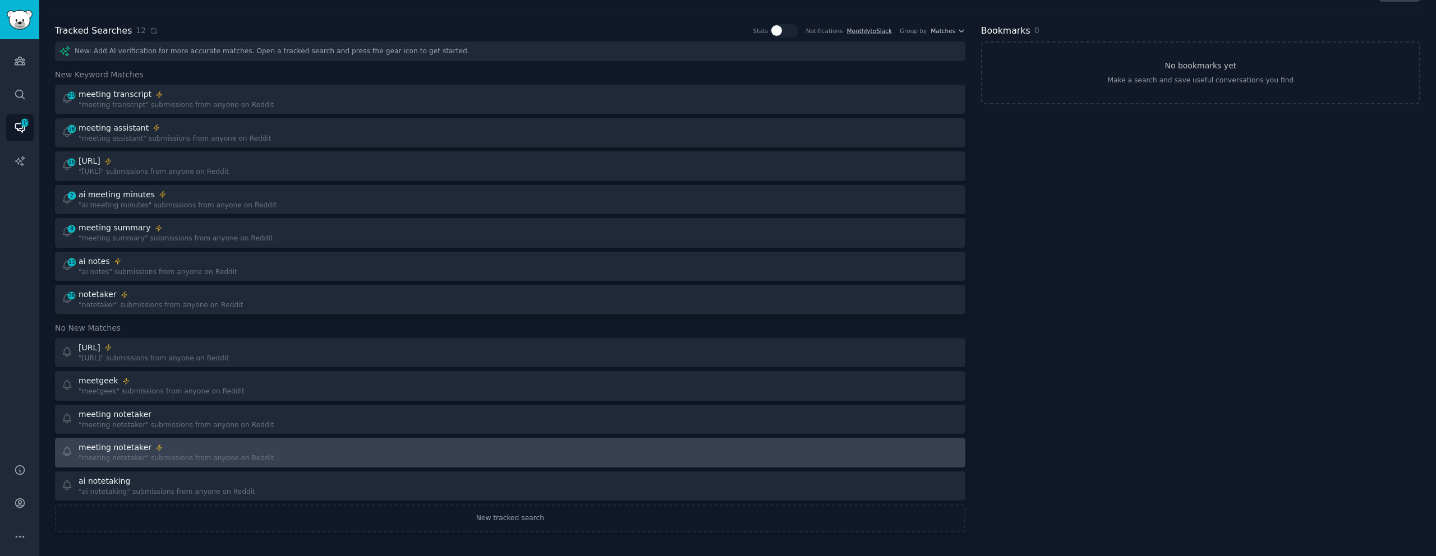
click at [220, 444] on div "Instant Alerts meeting notetaker" at bounding box center [176, 448] width 195 height 12
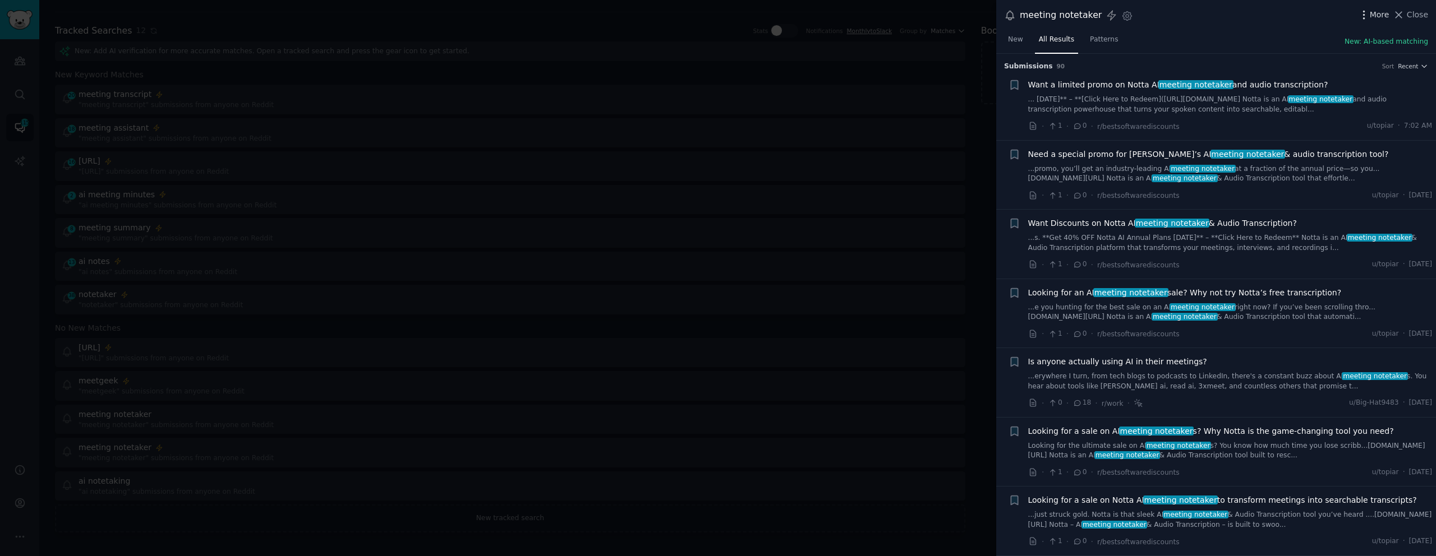
click at [1365, 13] on icon "button" at bounding box center [1364, 15] width 12 height 12
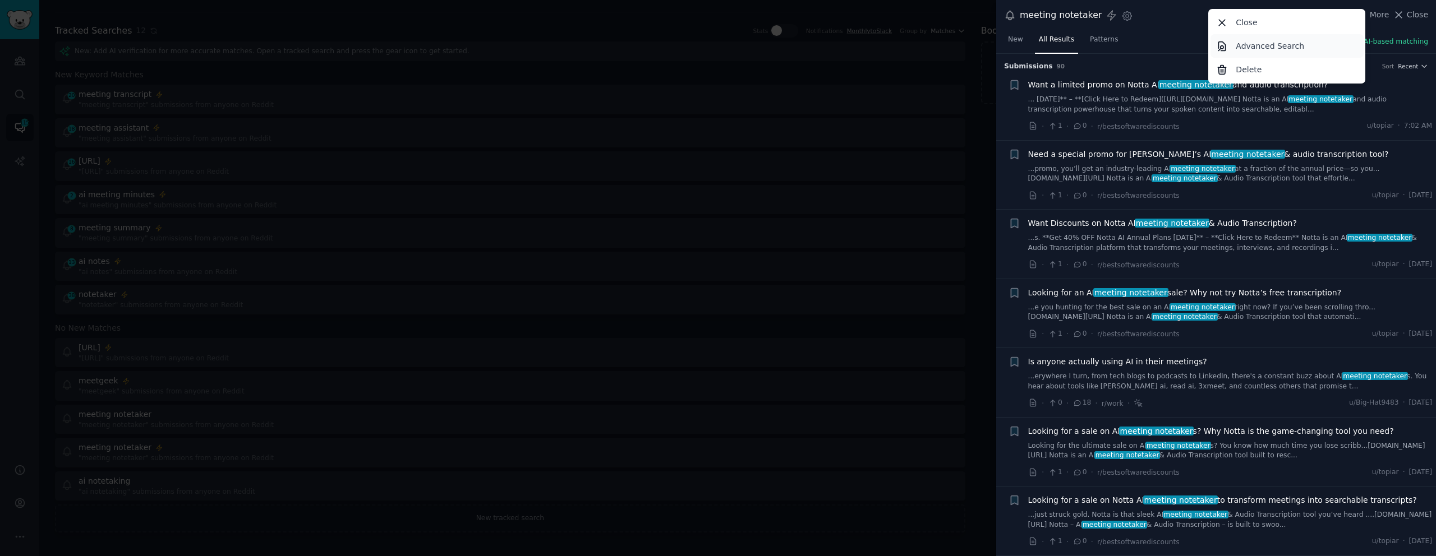
click at [1263, 47] on p "Advanced Search" at bounding box center [1270, 46] width 68 height 12
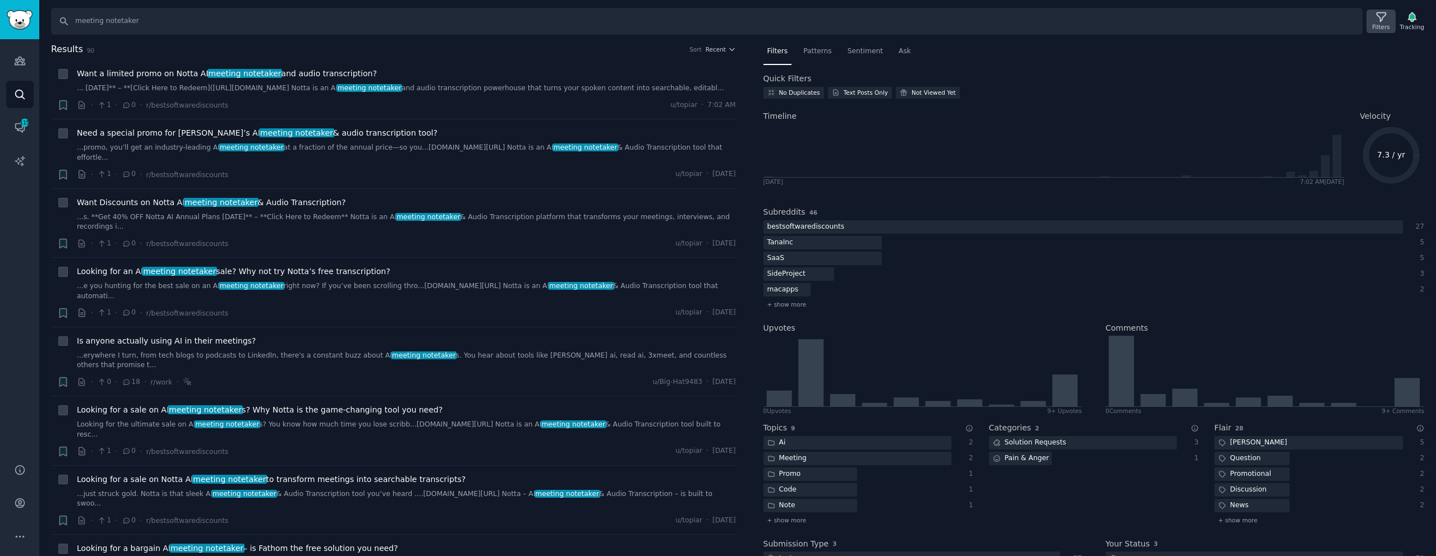
click at [1378, 27] on div "Filters" at bounding box center [1380, 27] width 17 height 8
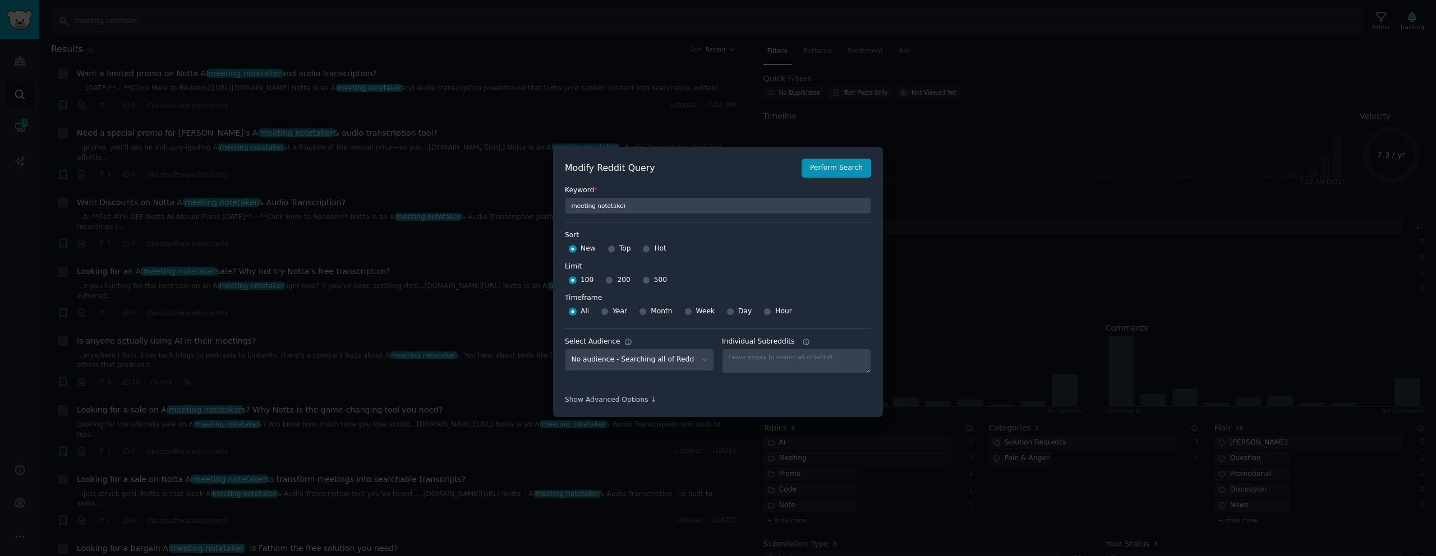
click at [604, 398] on div "Show Advanced Options ↓" at bounding box center [718, 400] width 306 height 10
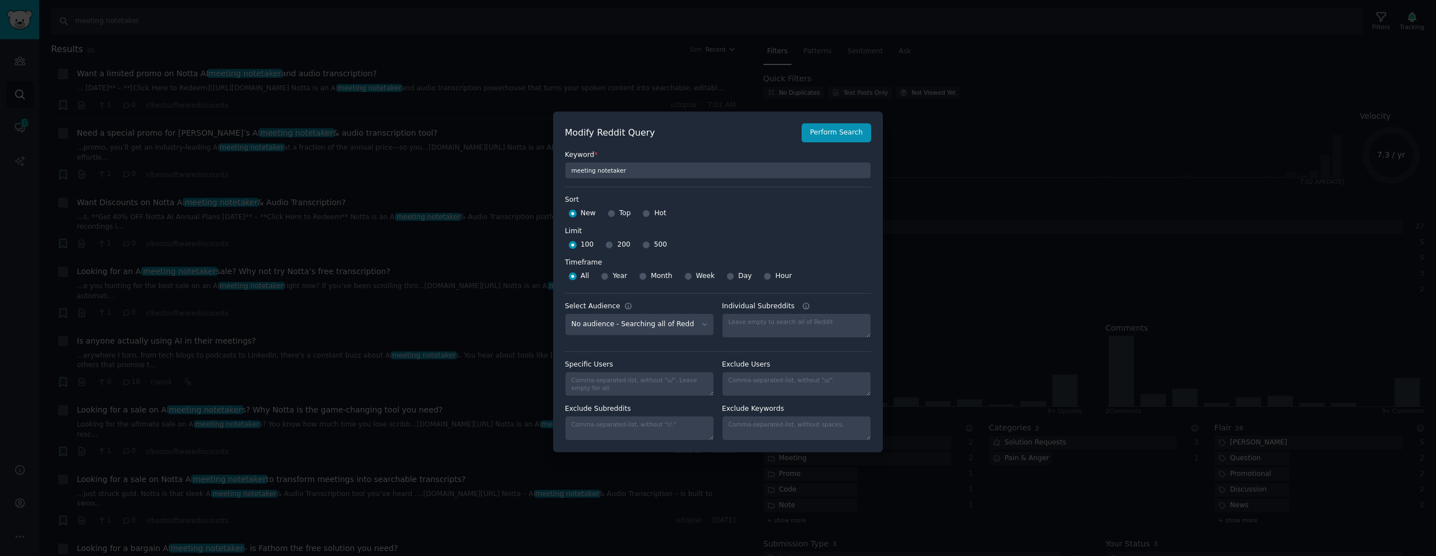
click at [988, 124] on div at bounding box center [718, 278] width 1436 height 556
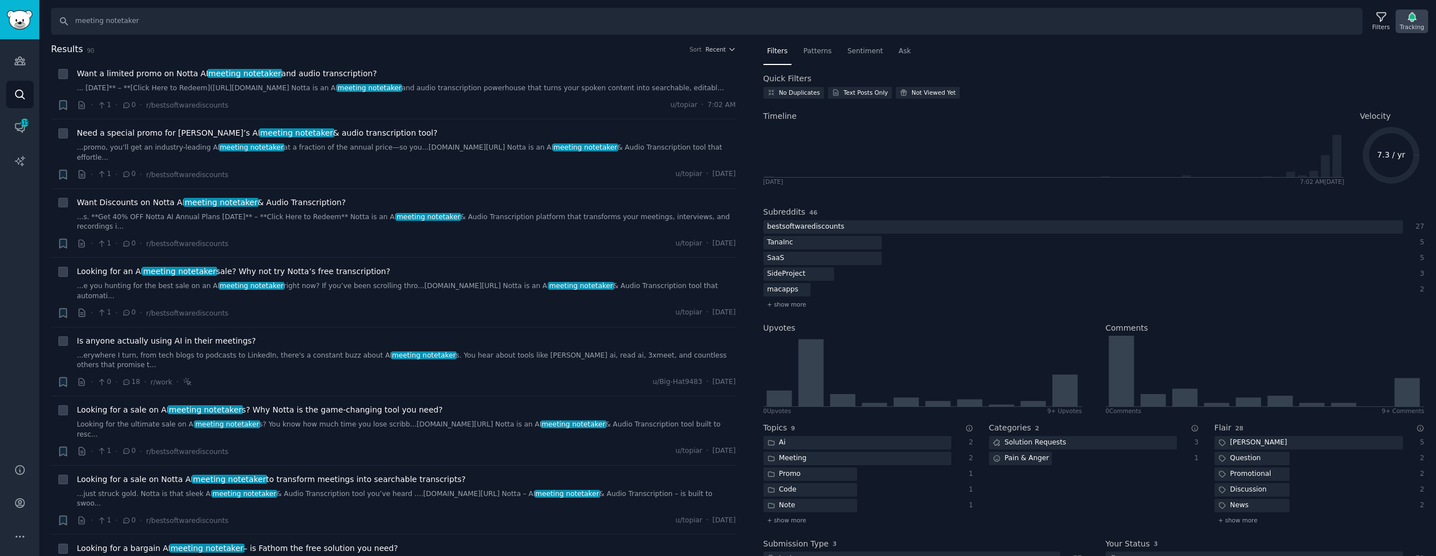
click at [1409, 19] on icon "button" at bounding box center [1412, 17] width 8 height 9
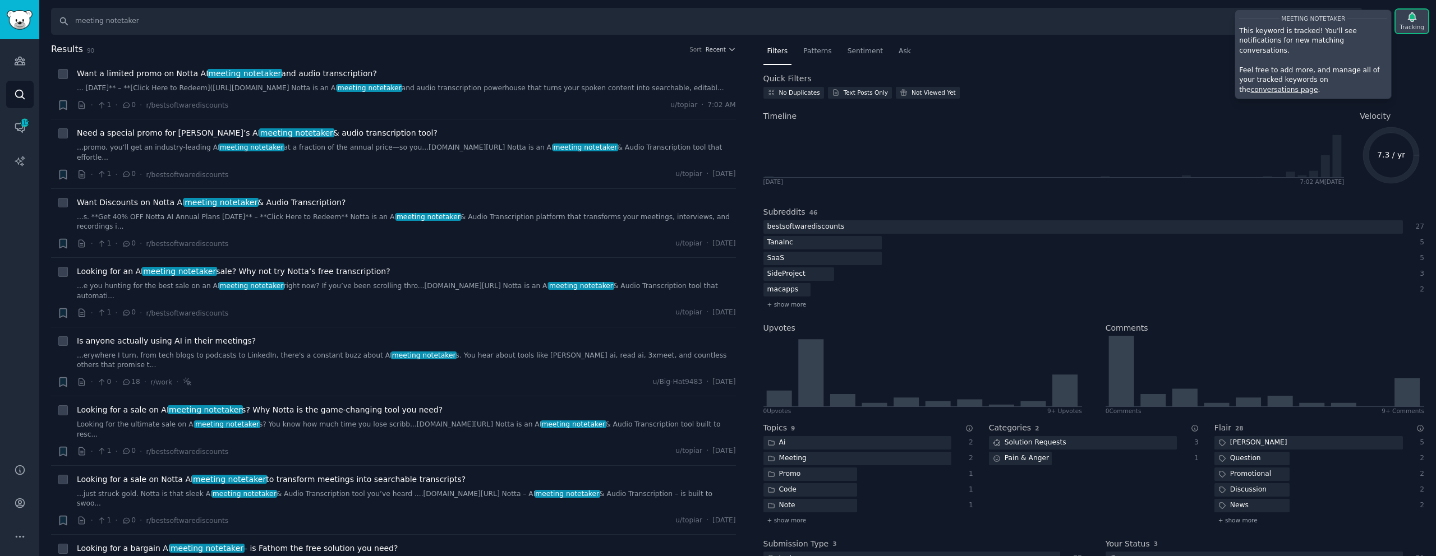
click at [1411, 19] on icon "button" at bounding box center [1412, 17] width 8 height 9
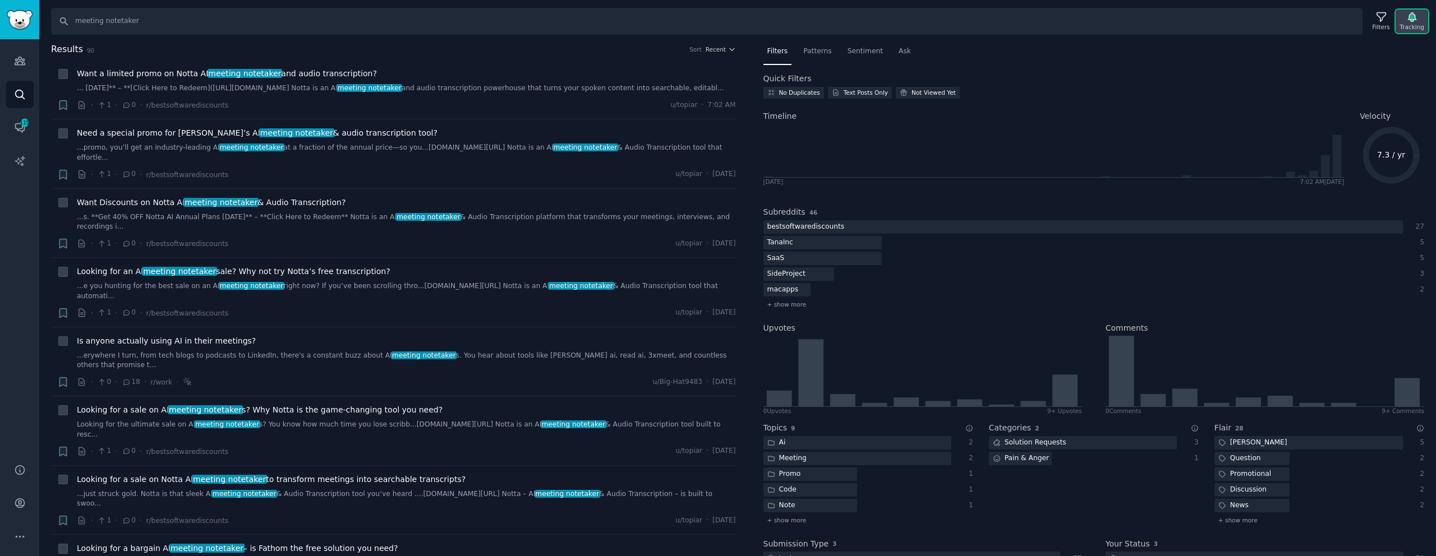
click at [1411, 19] on icon "button" at bounding box center [1412, 17] width 8 height 9
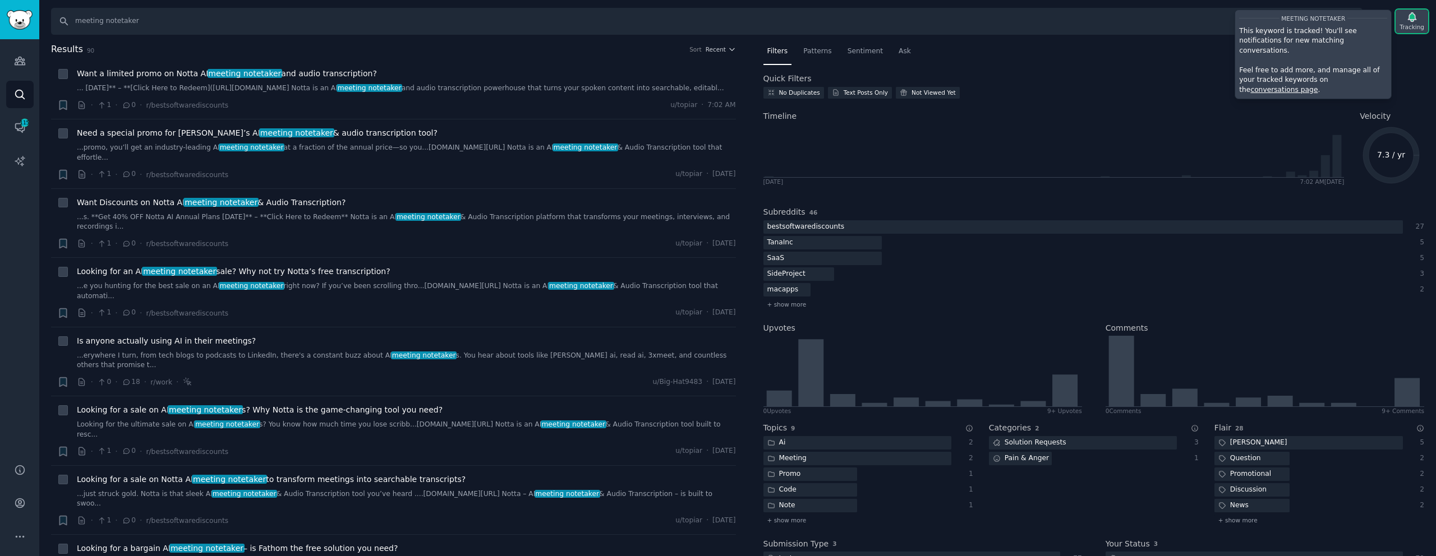
click at [1411, 19] on icon "button" at bounding box center [1412, 17] width 8 height 9
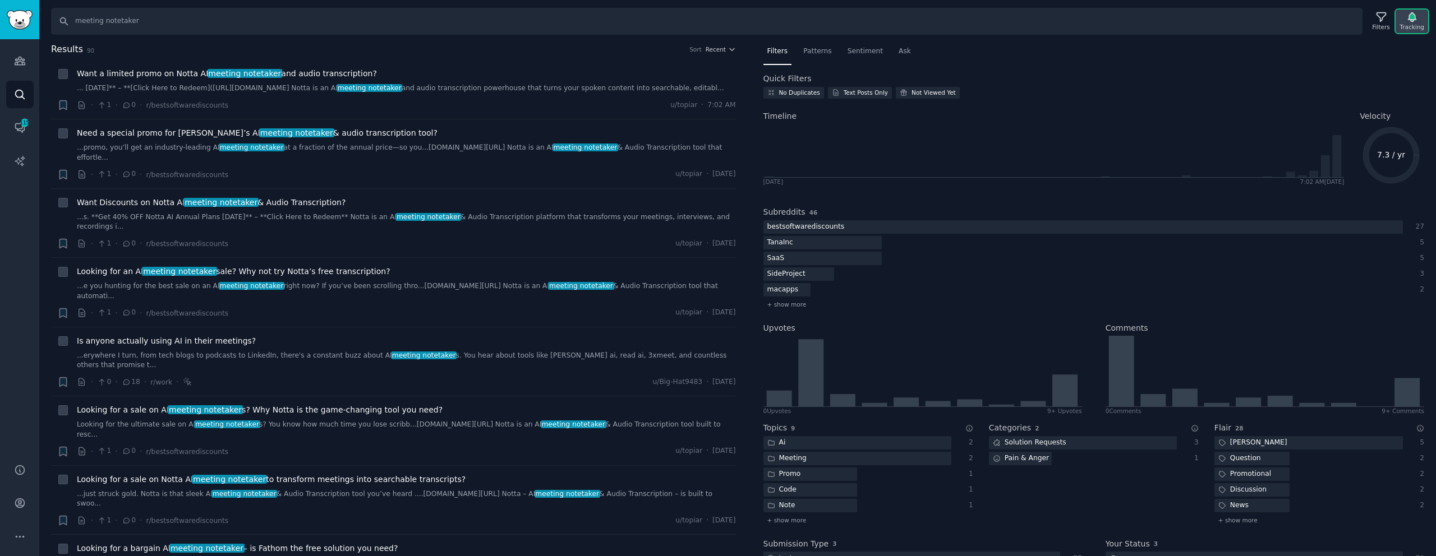
click at [1411, 19] on icon "button" at bounding box center [1412, 17] width 8 height 9
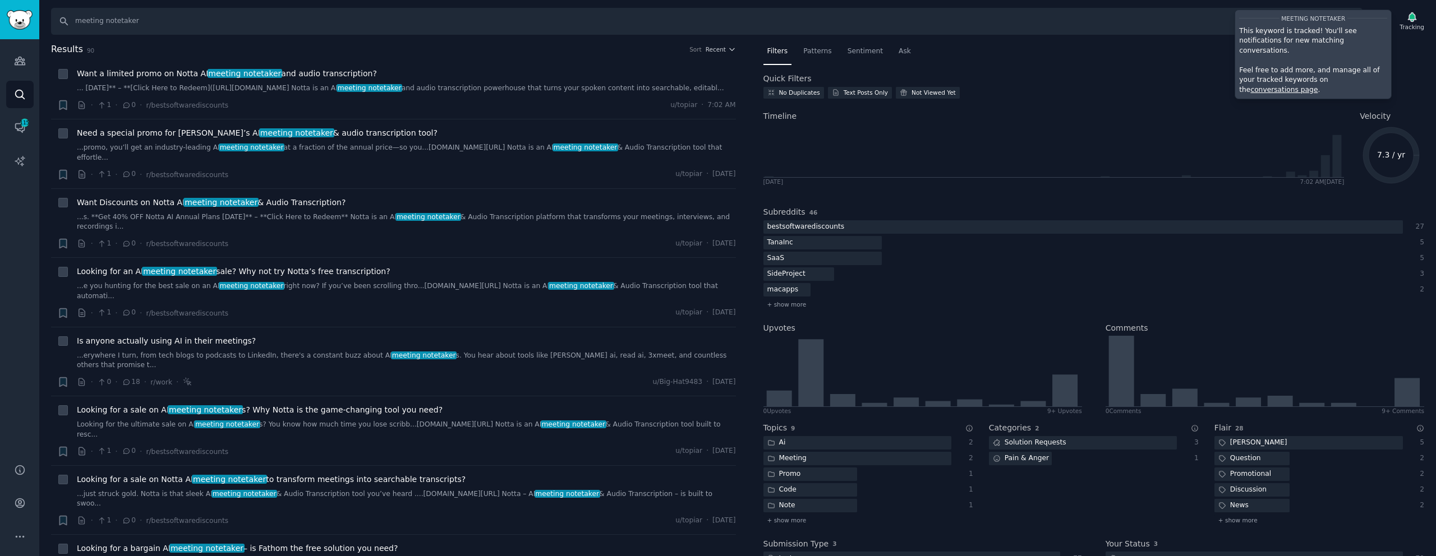
click at [11, 145] on div "Audiences Search Conversations 115 AI Reports" at bounding box center [19, 244] width 39 height 411
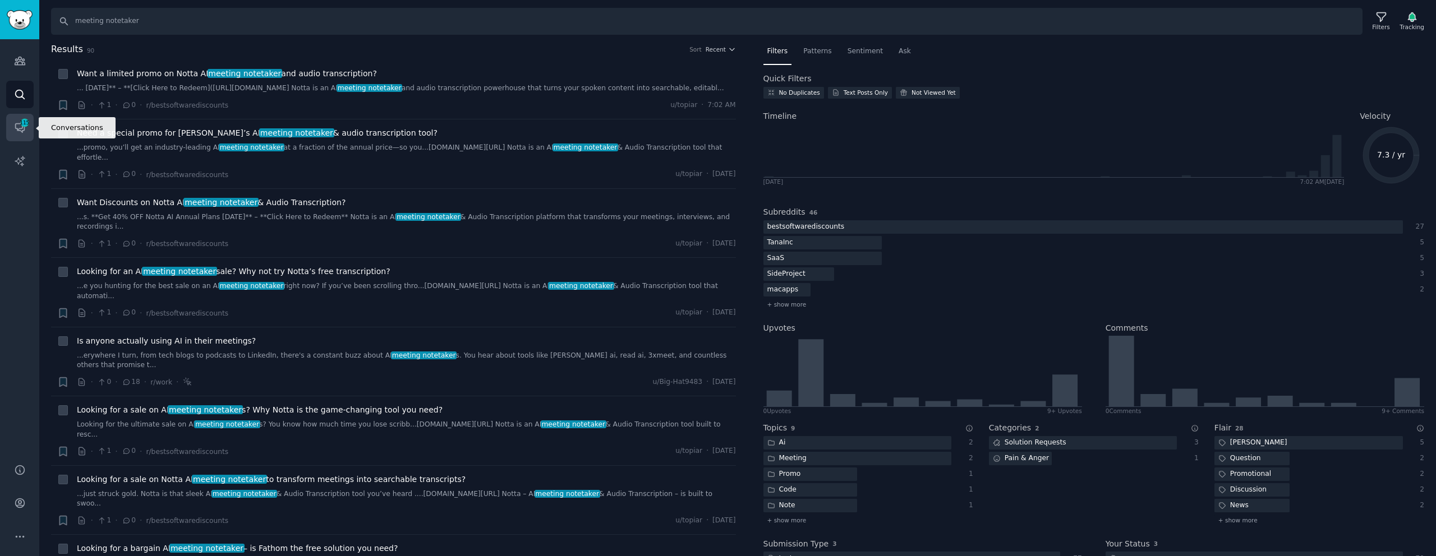
click at [17, 128] on icon "Sidebar" at bounding box center [20, 128] width 12 height 12
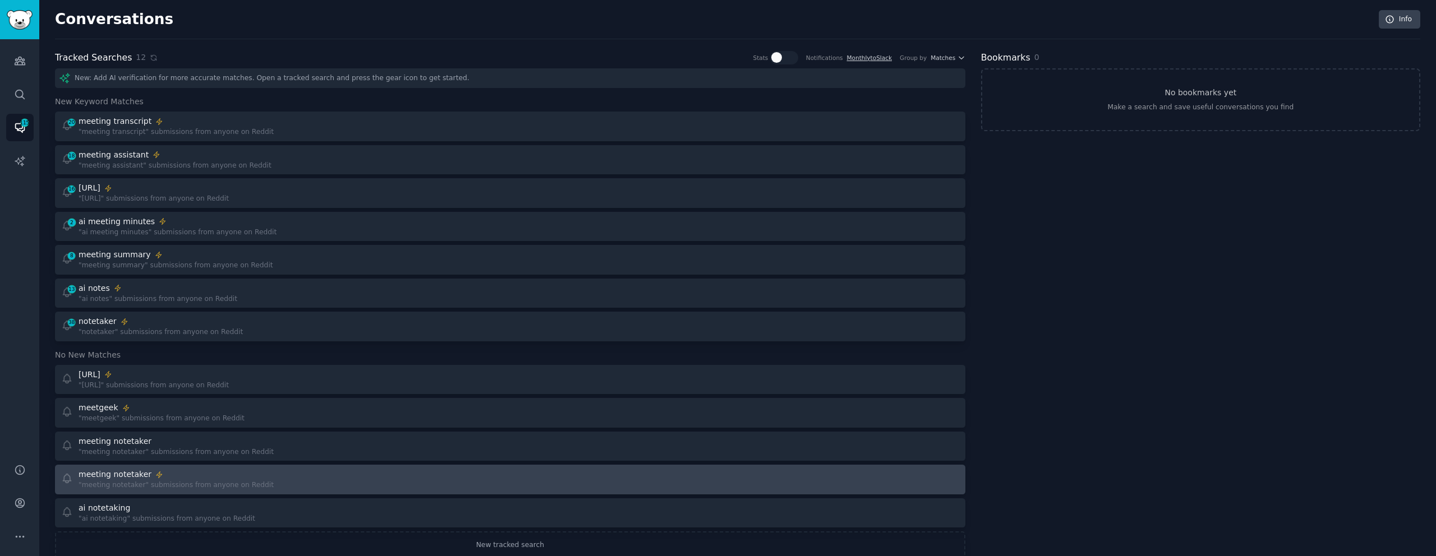
click at [160, 477] on div "Instant Alerts meeting notetaker" at bounding box center [176, 475] width 195 height 12
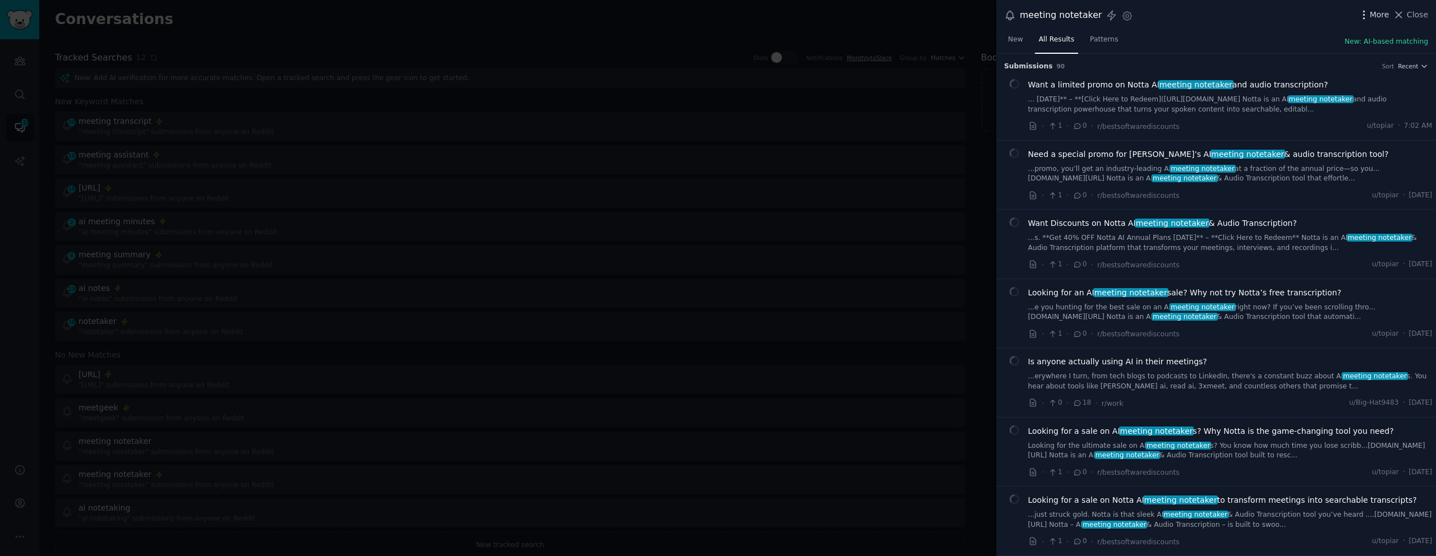
drag, startPoint x: 1384, startPoint y: 13, endPoint x: 1380, endPoint y: 20, distance: 7.5
click at [1384, 13] on span "More" at bounding box center [1380, 15] width 20 height 12
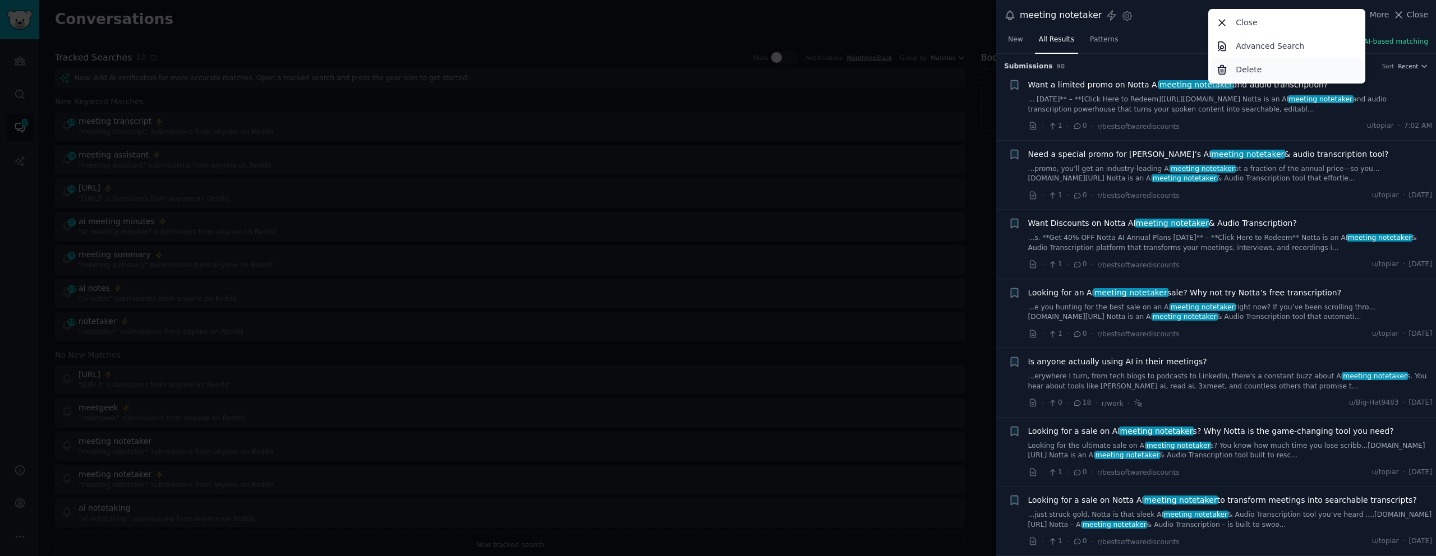
click at [1259, 67] on p "Delete" at bounding box center [1249, 70] width 26 height 12
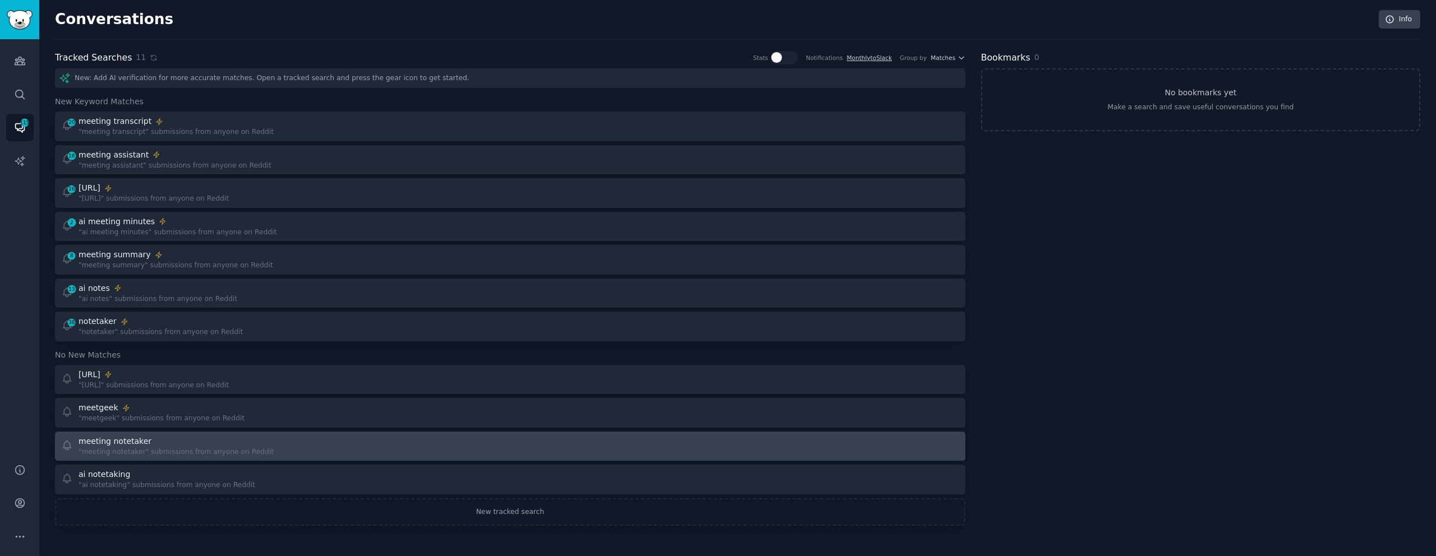
click at [151, 452] on div ""meeting notetaker" submissions from anyone on Reddit" at bounding box center [176, 453] width 195 height 10
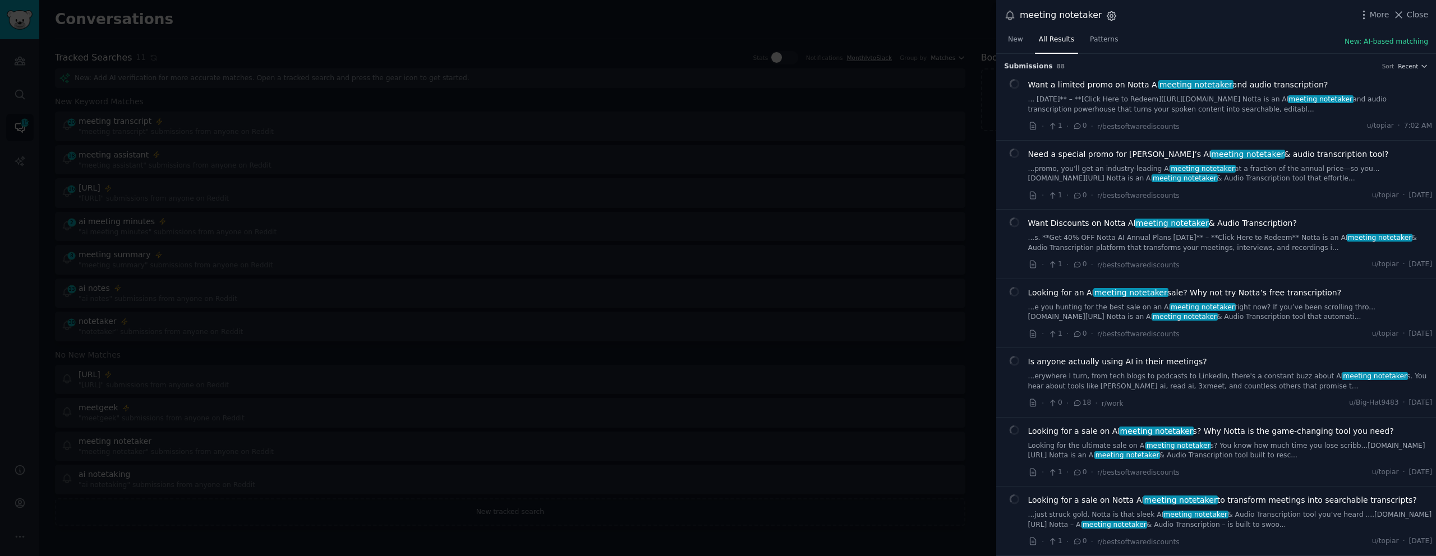
click at [1105, 19] on icon "button" at bounding box center [1111, 16] width 12 height 12
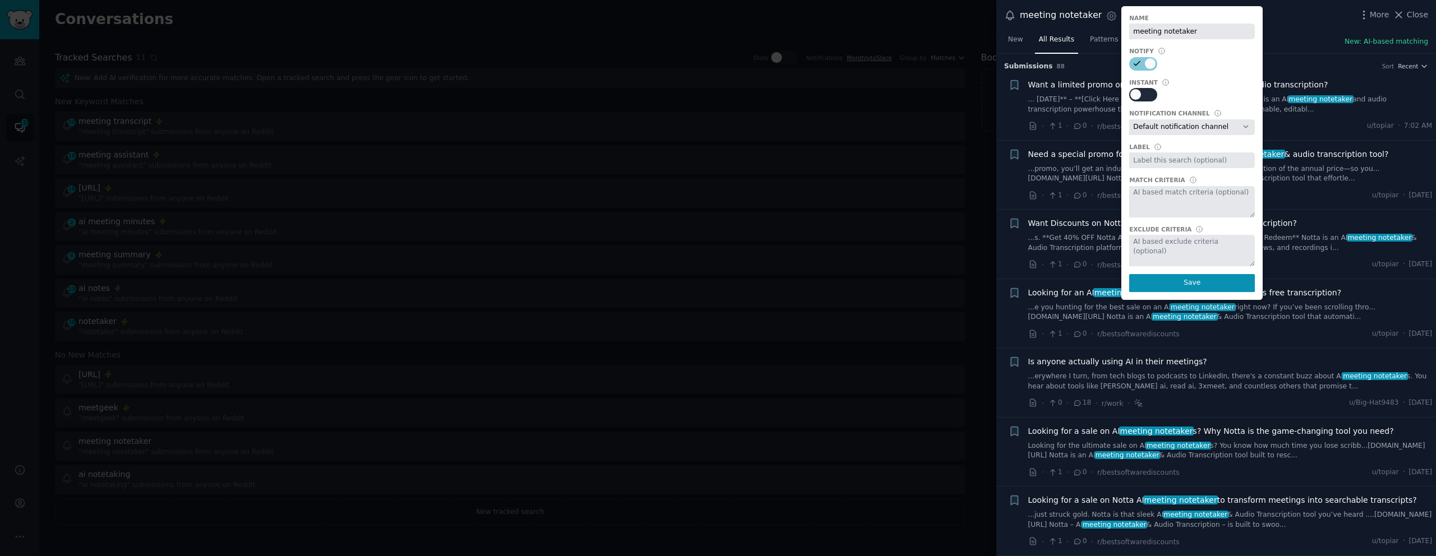
click at [1143, 91] on div at bounding box center [1143, 94] width 28 height 13
checkbox input "true"
click at [1178, 158] on input "text" at bounding box center [1192, 161] width 126 height 16
click at [1174, 279] on button "Save" at bounding box center [1192, 283] width 126 height 18
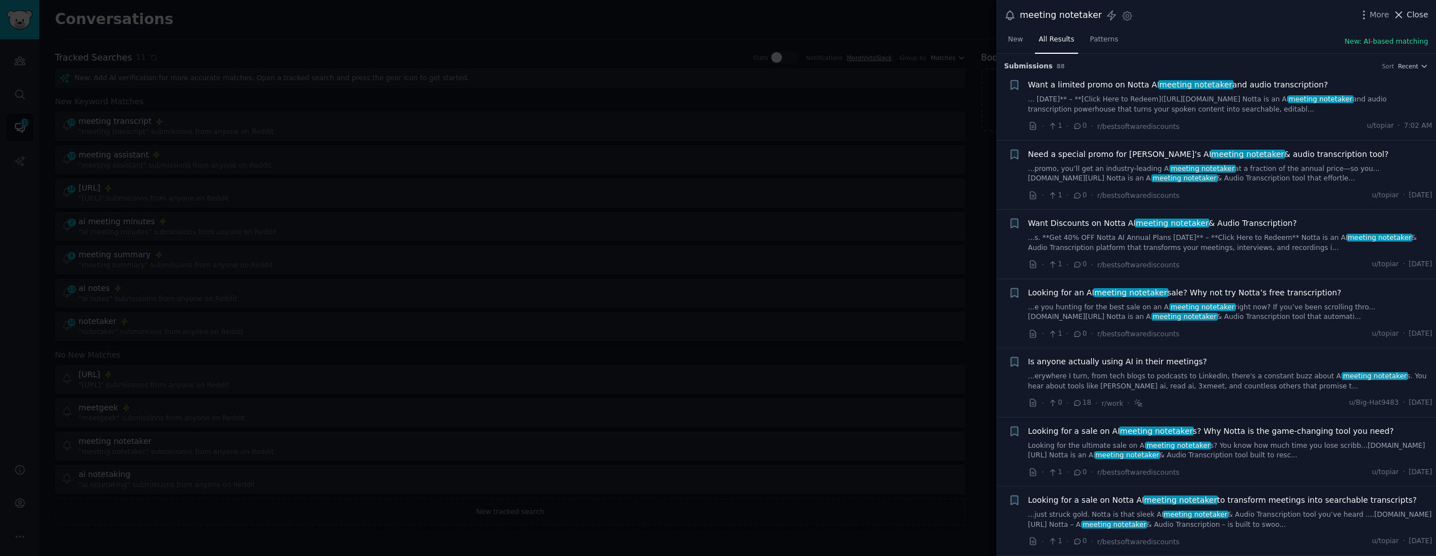
click at [1417, 14] on span "Close" at bounding box center [1417, 15] width 21 height 12
